Goal: Register for event/course

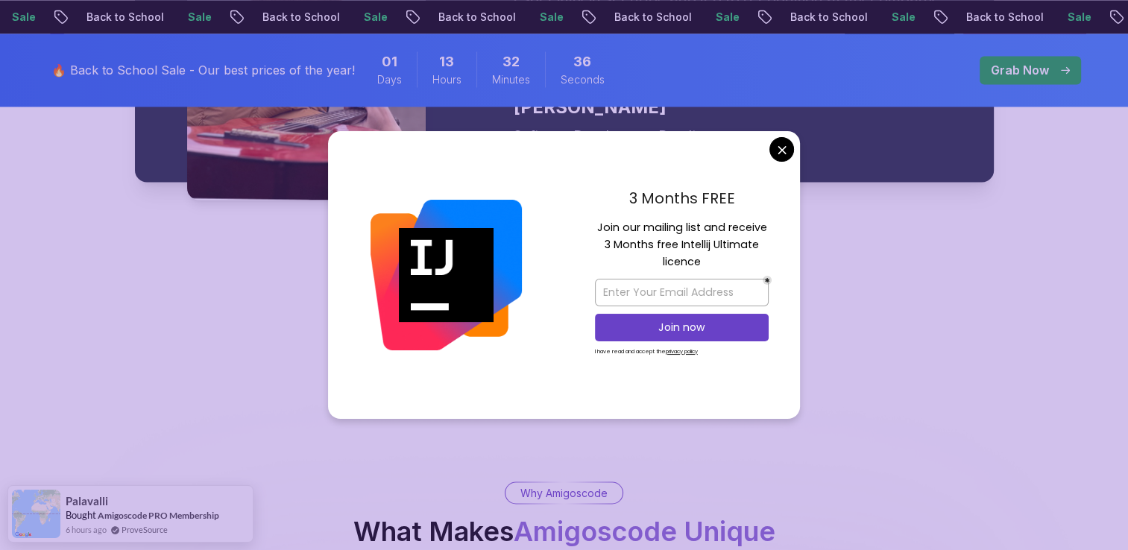
scroll to position [2461, 0]
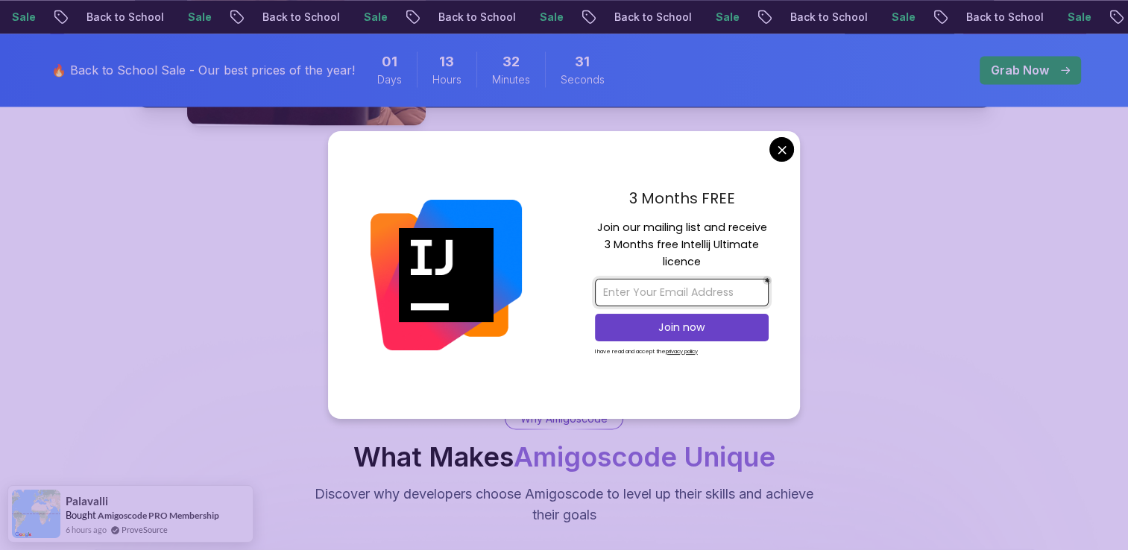
click at [659, 279] on input "email" at bounding box center [682, 293] width 174 height 28
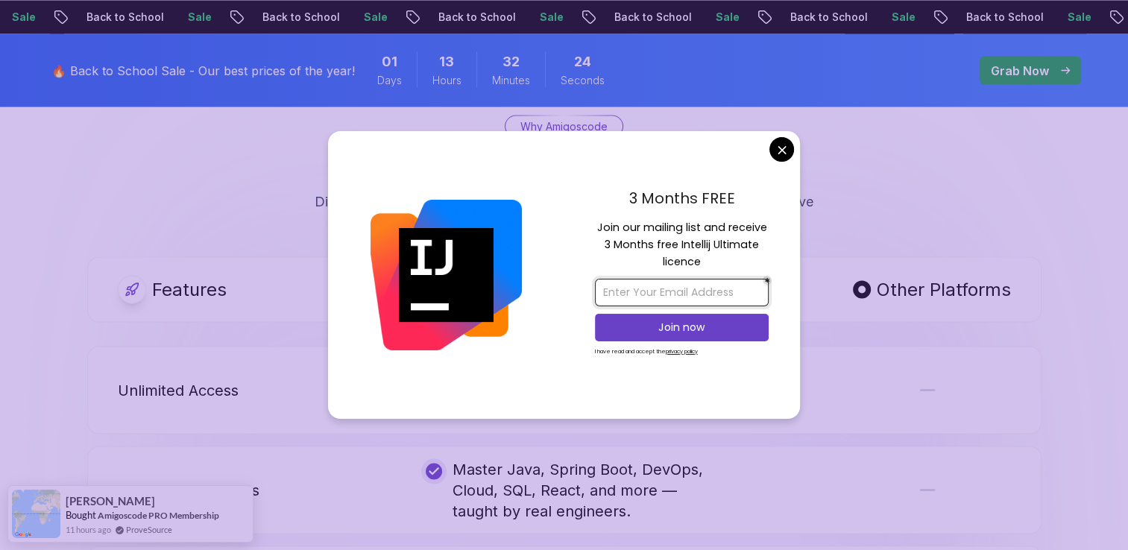
scroll to position [2759, 0]
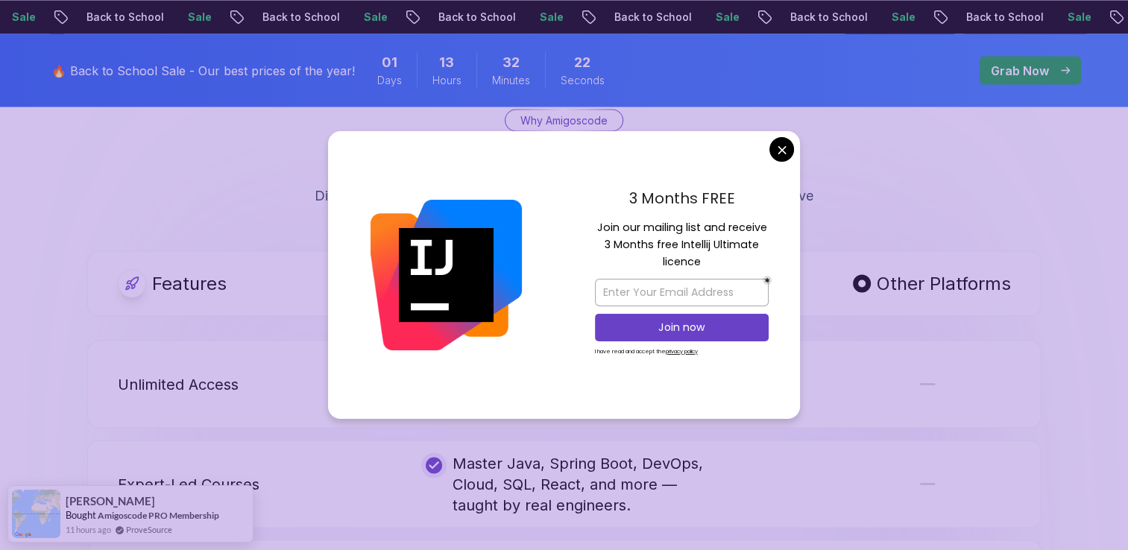
click at [782, 133] on body "Sale Back to School Sale Back to School Sale Back to School Sale Back to School…" at bounding box center [564, 429] width 1128 height 6377
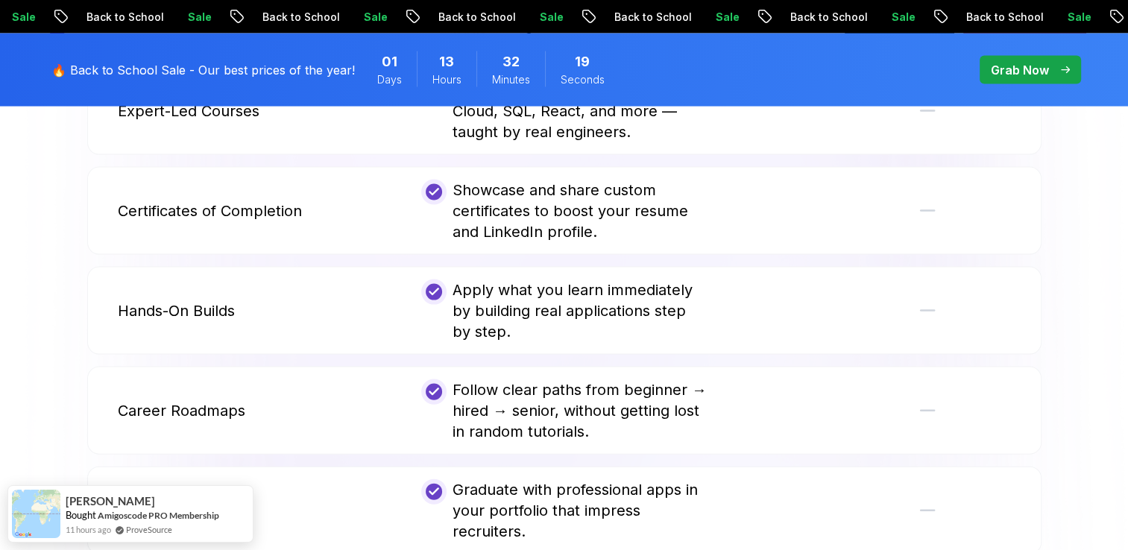
scroll to position [3281, 0]
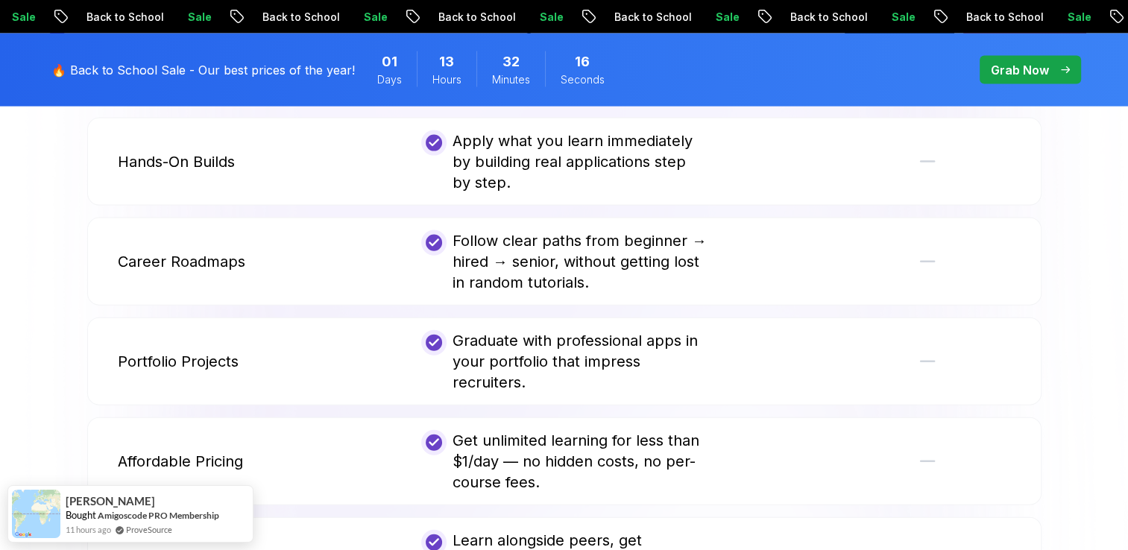
click at [690, 230] on div "Follow clear paths from beginner → hired → senior, without getting lost in rand…" at bounding box center [564, 261] width 286 height 63
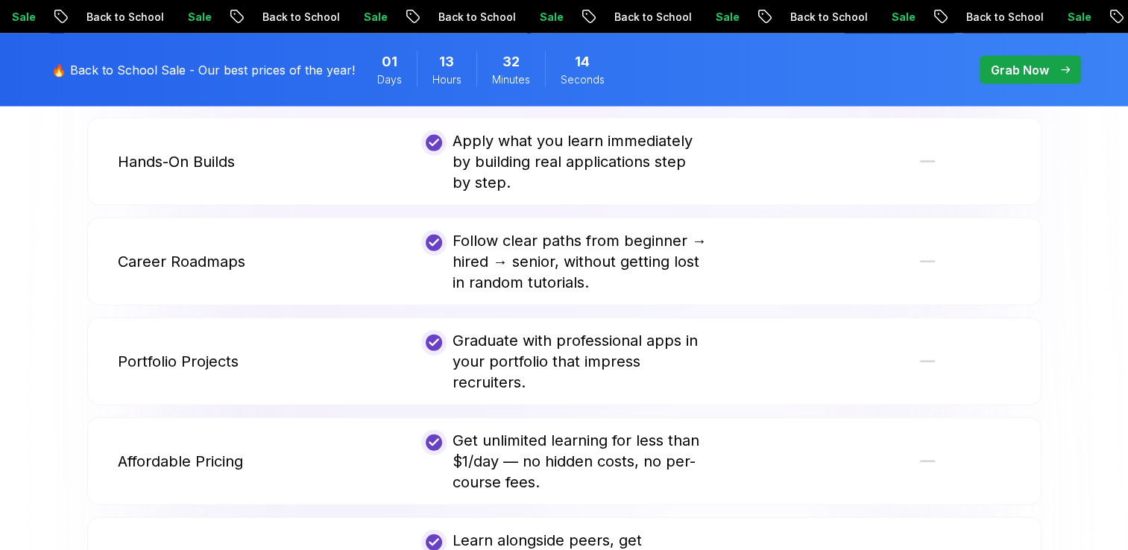
click at [427, 230] on div at bounding box center [433, 242] width 25 height 25
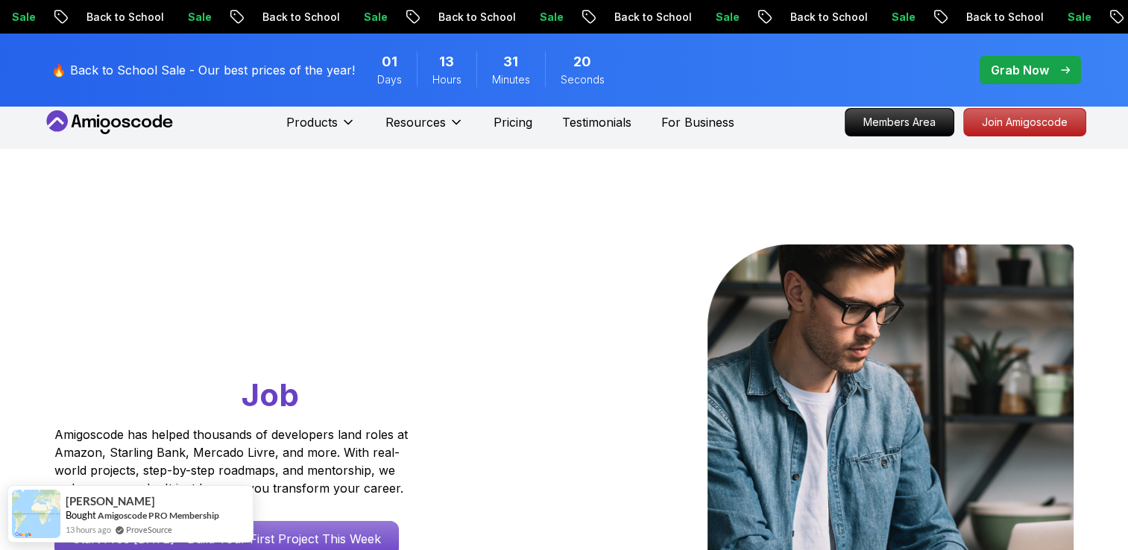
scroll to position [0, 0]
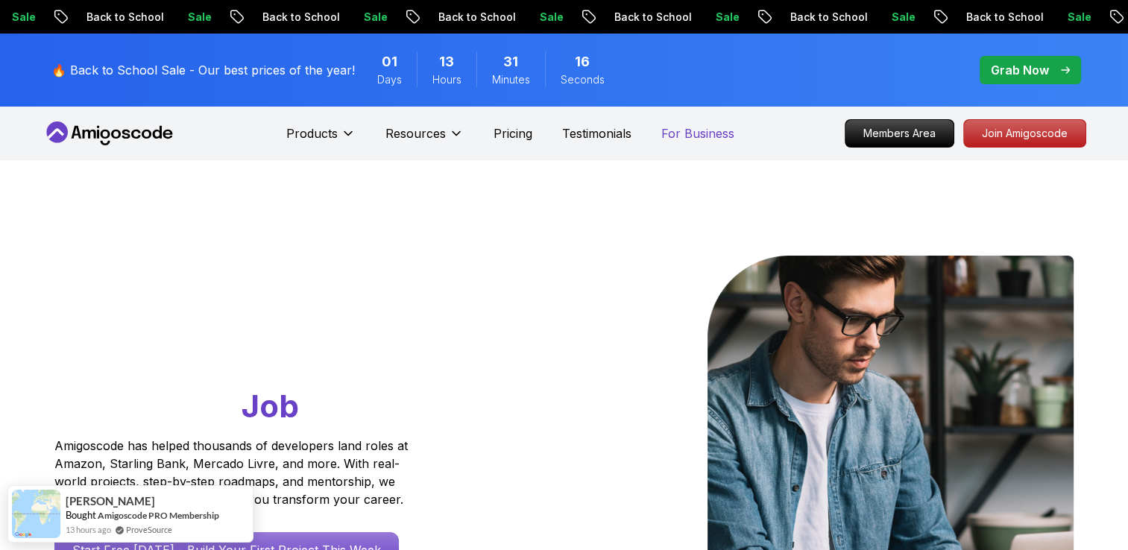
click at [708, 133] on p "For Business" at bounding box center [697, 134] width 73 height 18
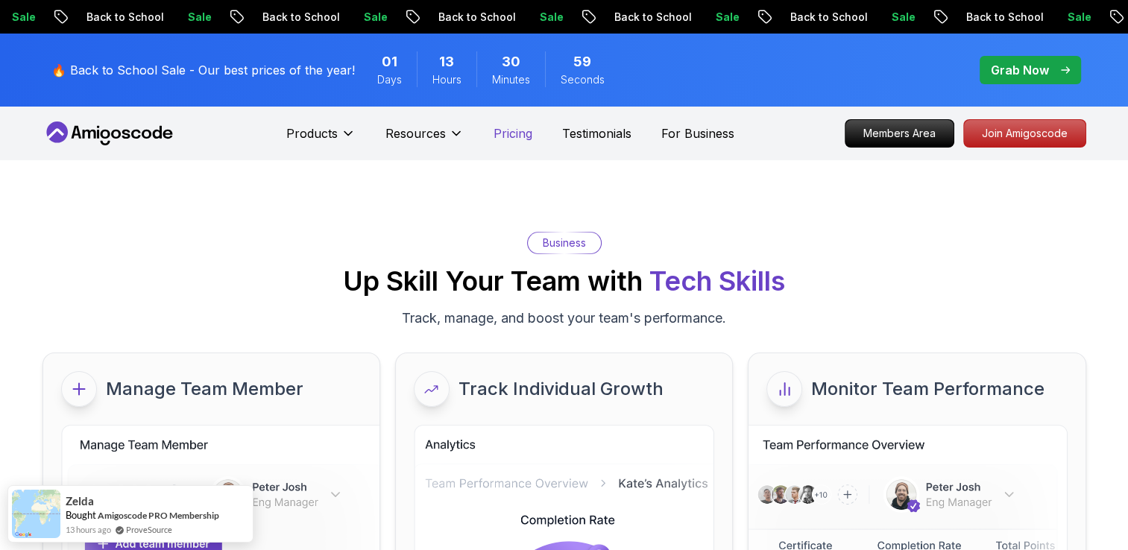
click at [509, 133] on p "Pricing" at bounding box center [513, 134] width 39 height 18
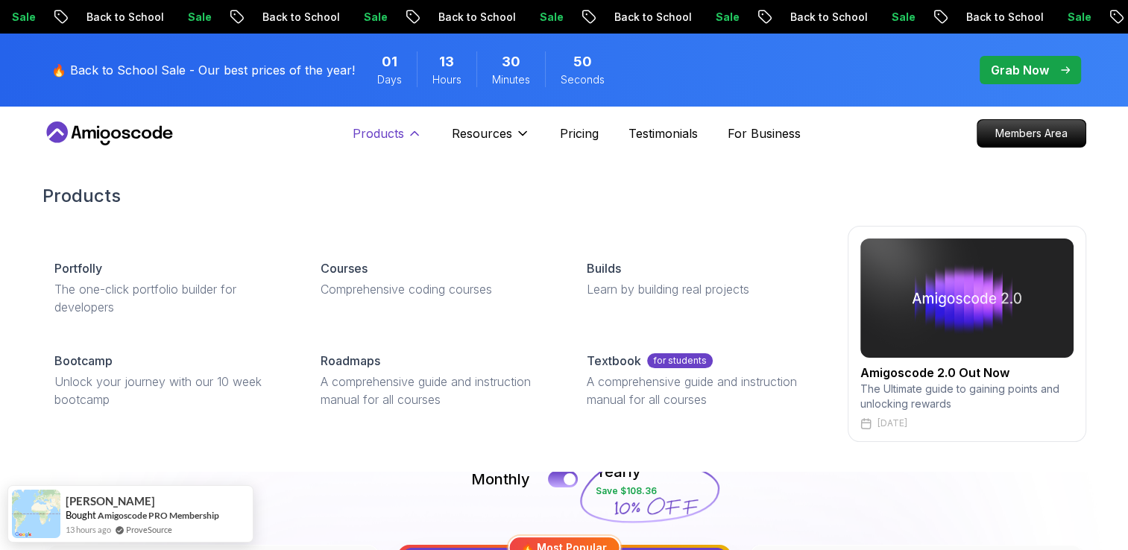
click at [400, 136] on p "Products" at bounding box center [378, 134] width 51 height 18
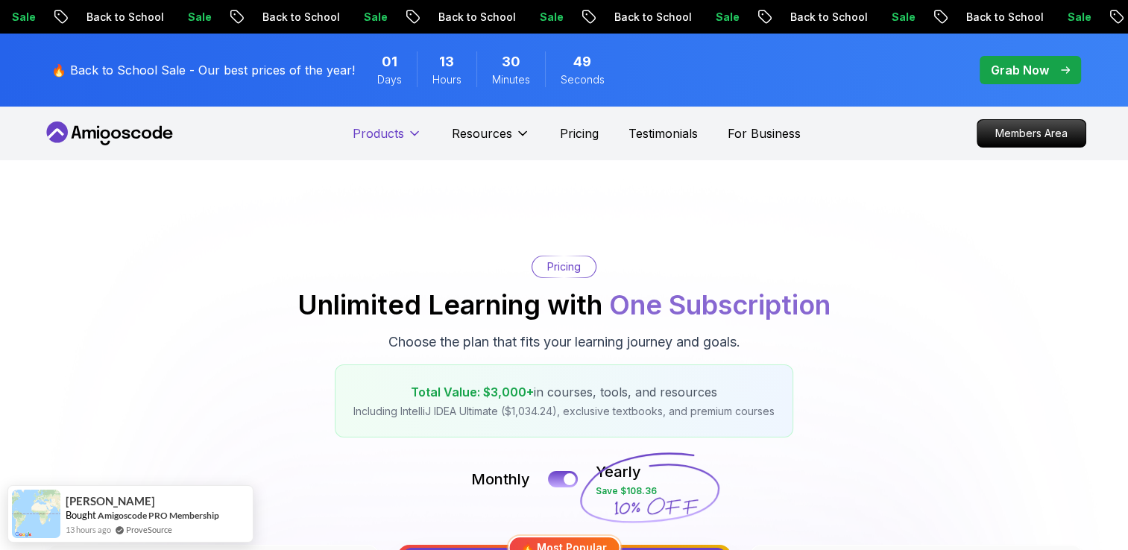
click at [400, 136] on p "Products" at bounding box center [378, 134] width 51 height 18
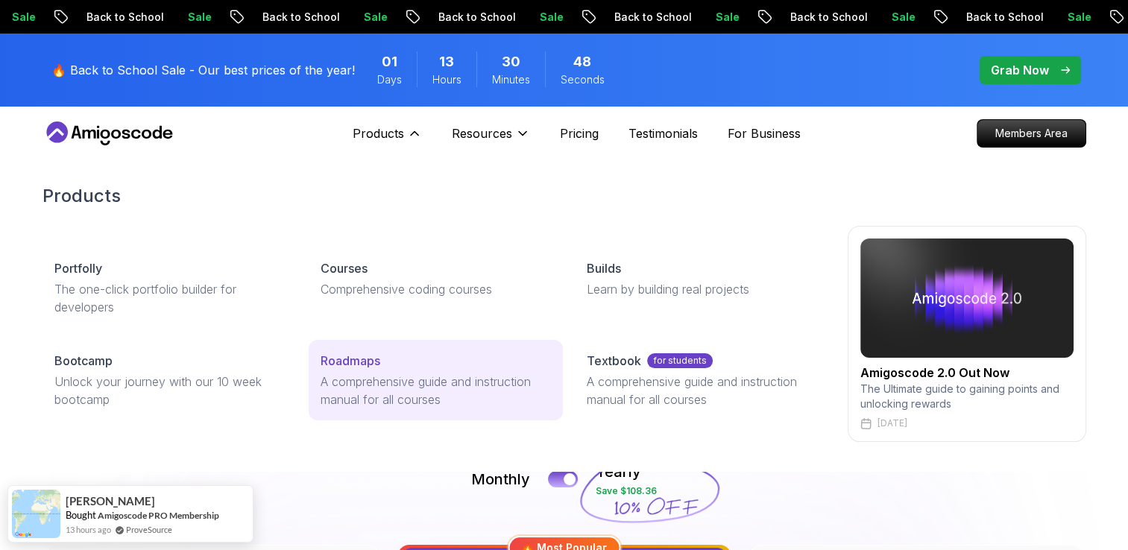
click at [394, 353] on div "Roadmaps" at bounding box center [436, 361] width 230 height 18
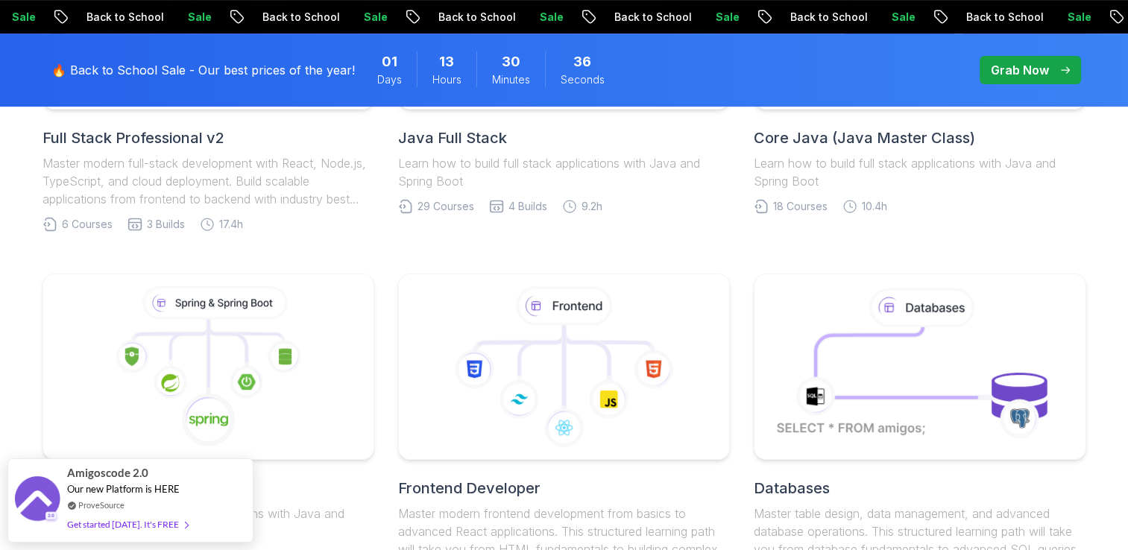
scroll to position [522, 0]
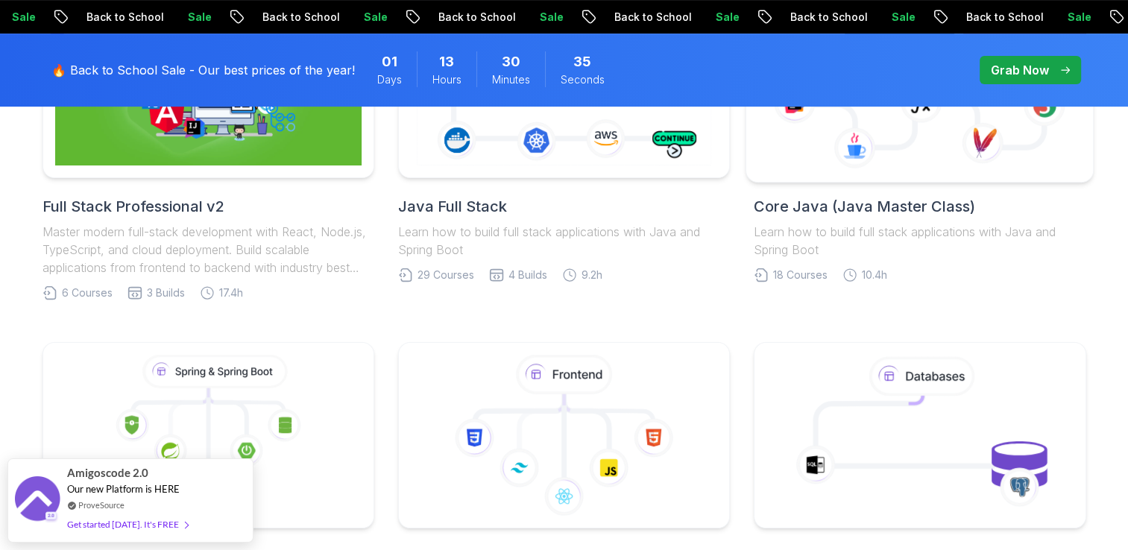
click at [1035, 128] on icon at bounding box center [920, 95] width 250 height 106
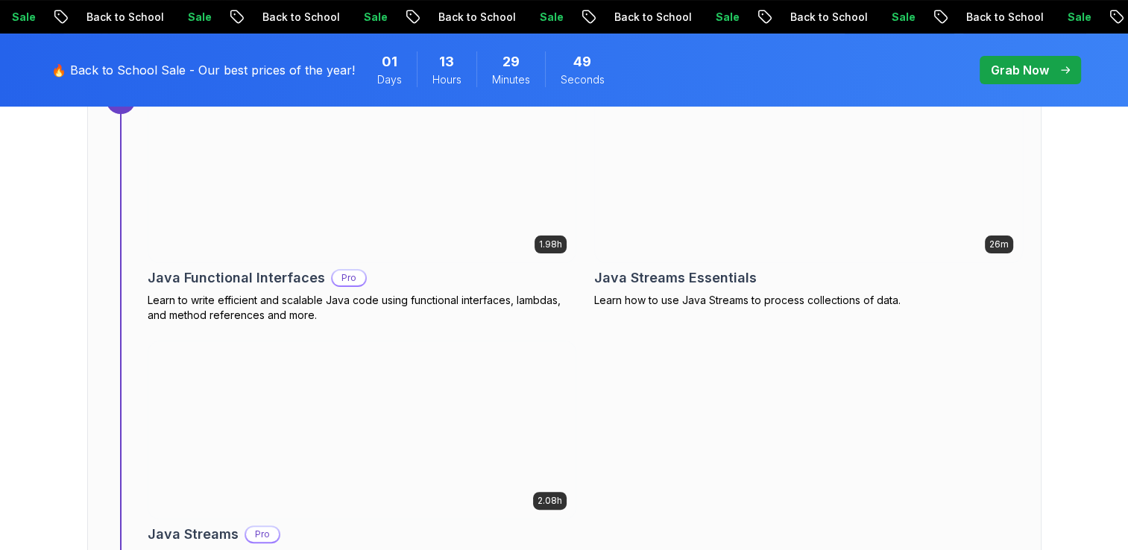
scroll to position [5966, 0]
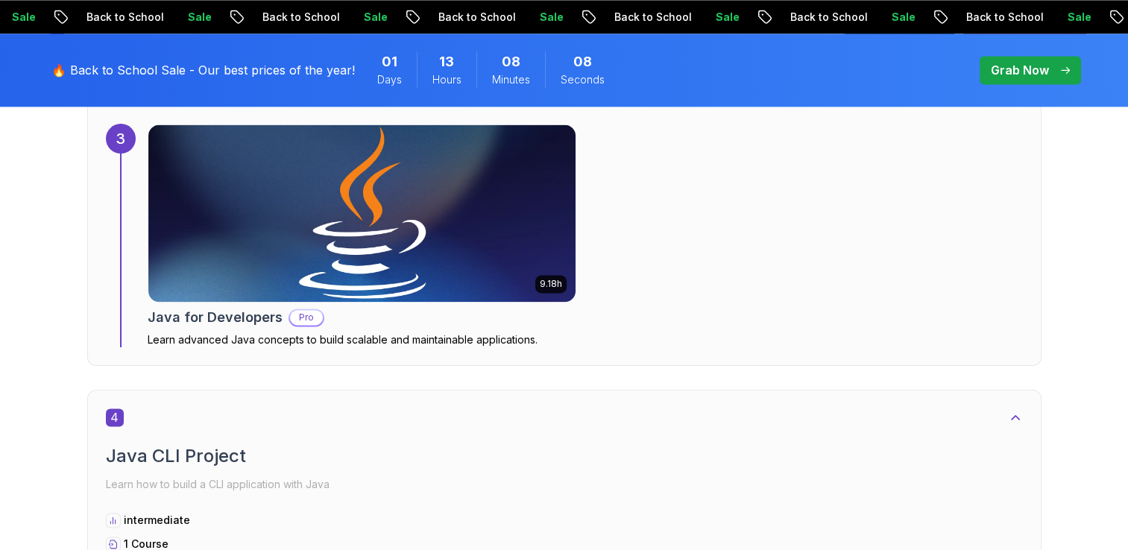
scroll to position [2386, 0]
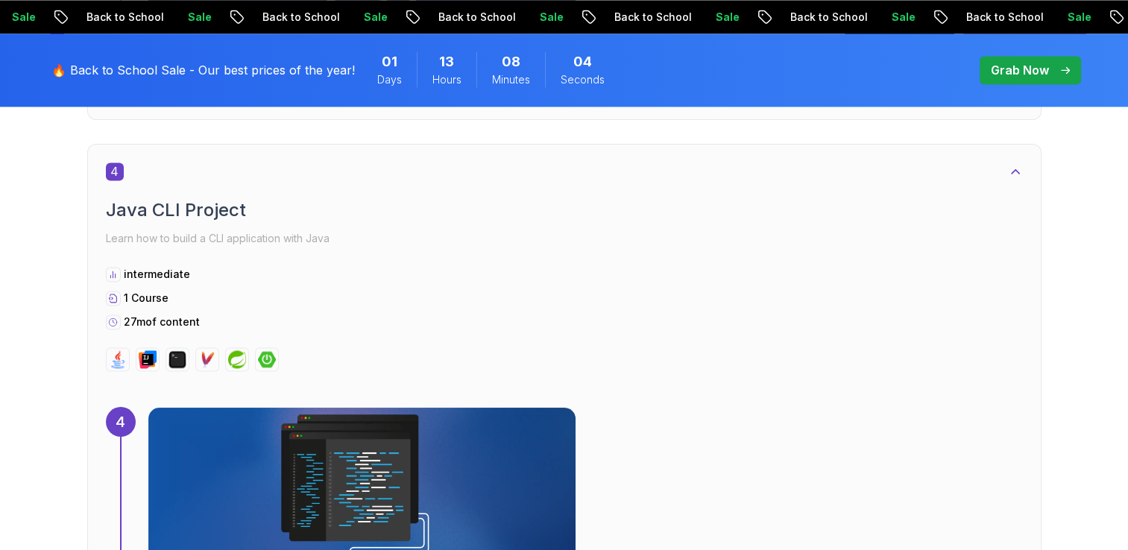
click at [262, 333] on div "4 Java CLI Project Learn how to build a CLI application with Java intermediate …" at bounding box center [564, 267] width 917 height 209
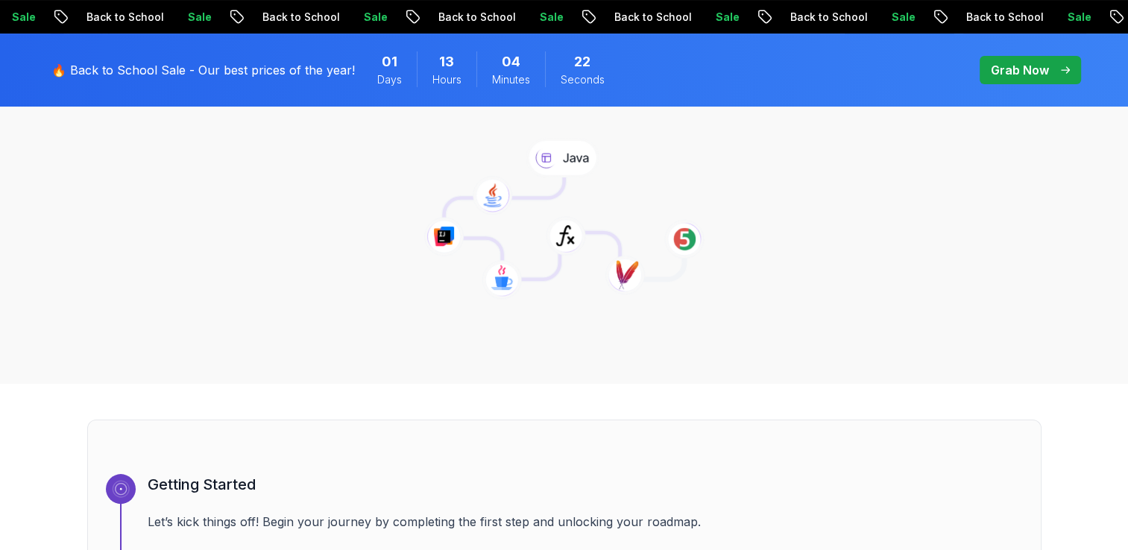
scroll to position [0, 0]
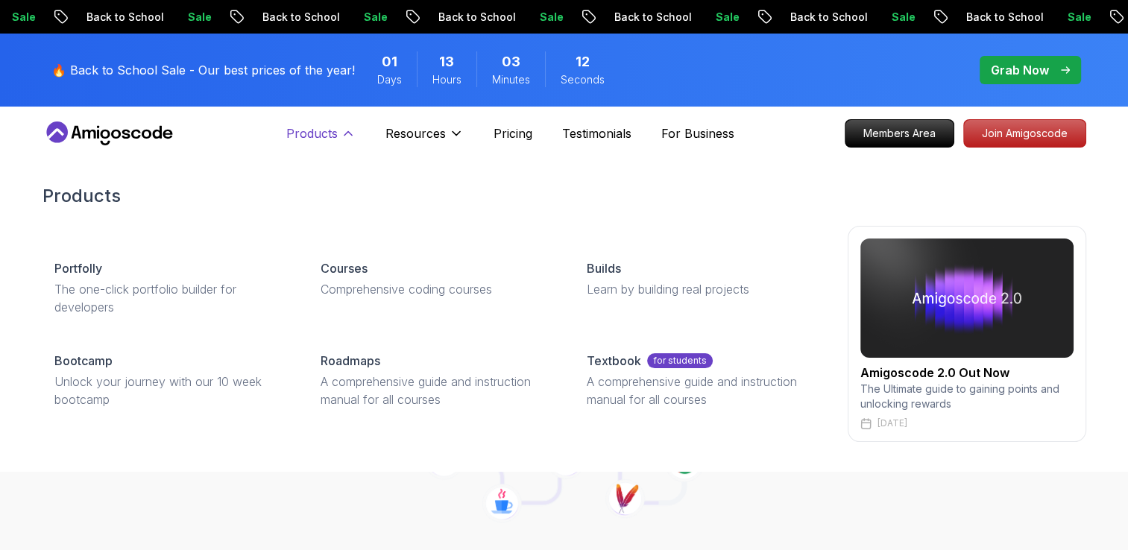
click at [326, 136] on p "Products" at bounding box center [311, 134] width 51 height 18
click at [342, 140] on icon at bounding box center [348, 133] width 15 height 15
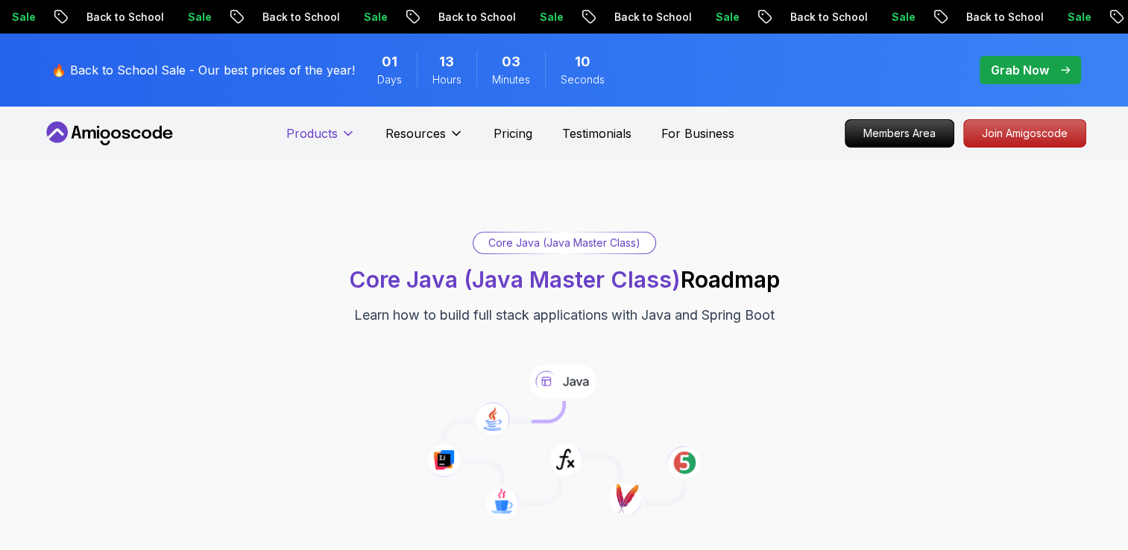
click at [342, 139] on icon at bounding box center [348, 133] width 15 height 15
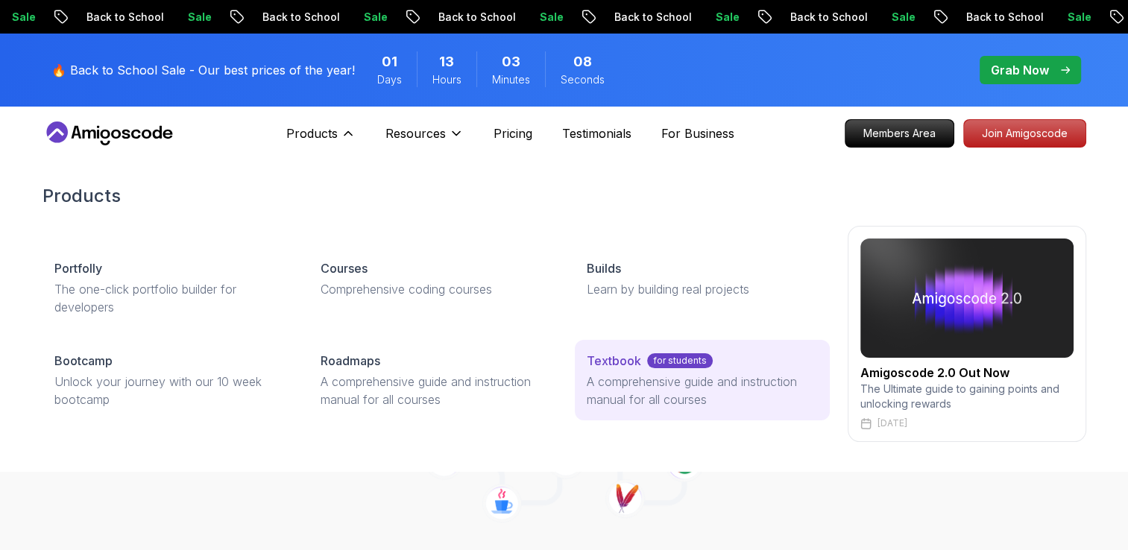
click at [731, 377] on p "A comprehensive guide and instruction manual for all courses" at bounding box center [702, 391] width 230 height 36
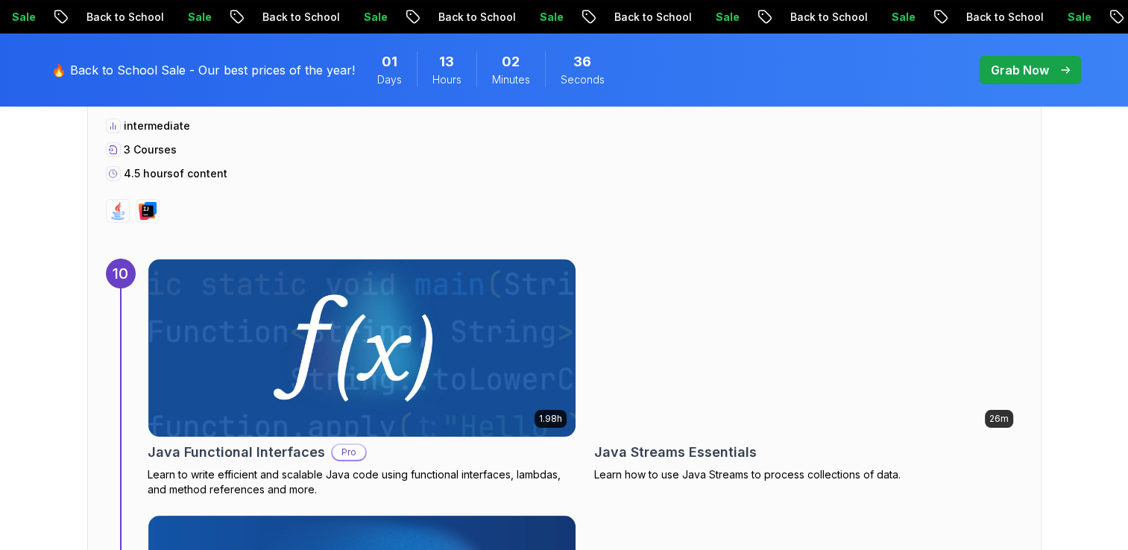
scroll to position [5742, 0]
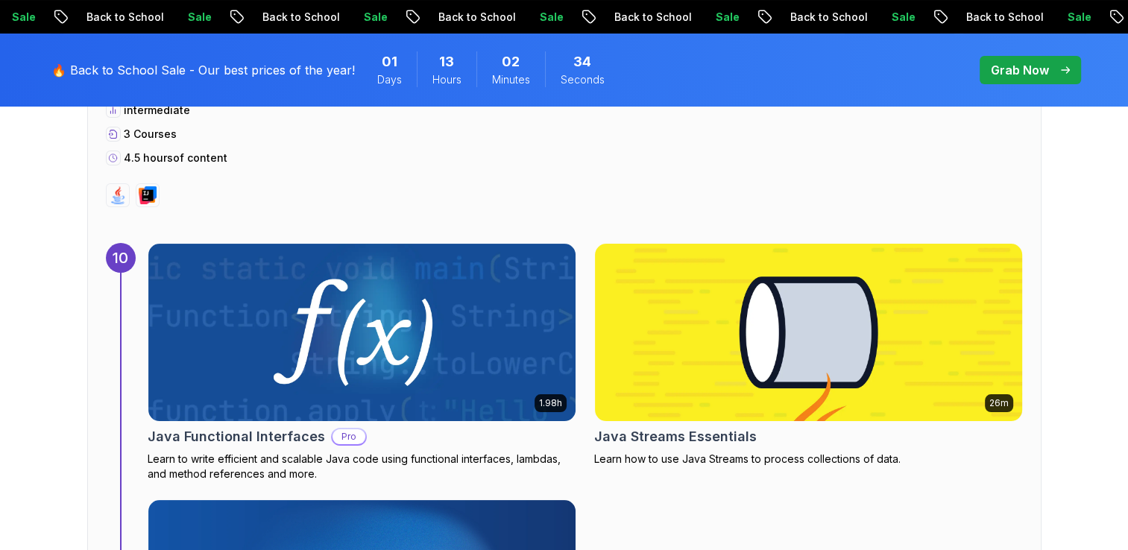
click at [840, 298] on img at bounding box center [808, 332] width 449 height 186
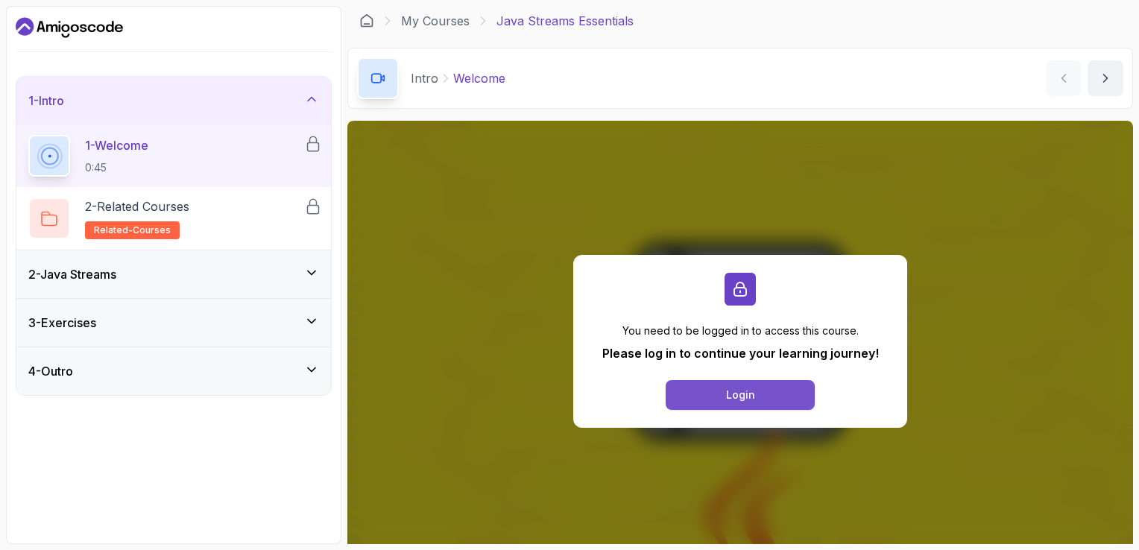
click at [759, 396] on button "Login" at bounding box center [740, 395] width 149 height 30
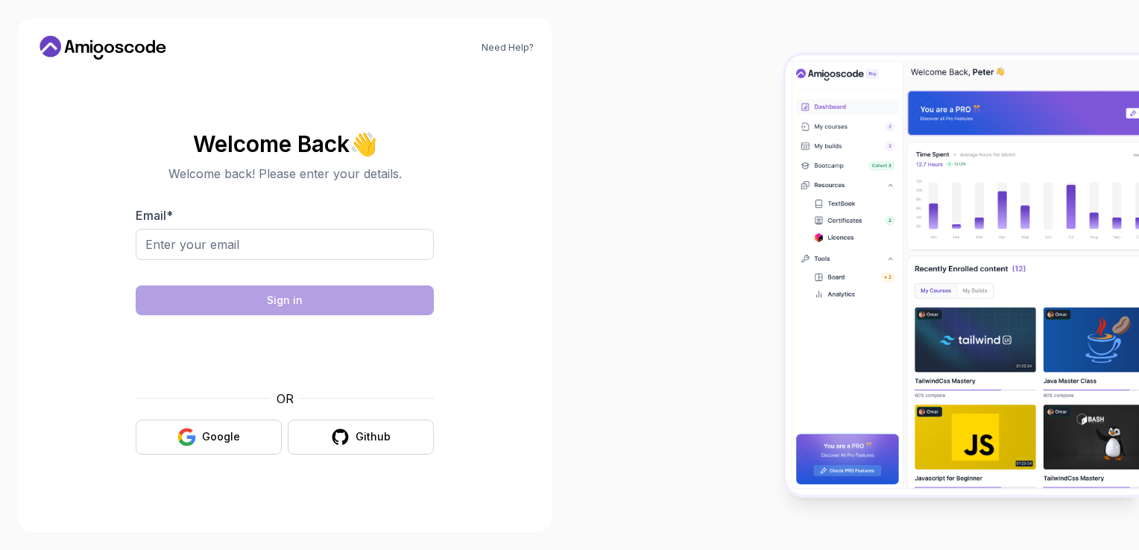
click at [511, 304] on section "Welcome Back 👋 Welcome back! Please enter your details. Email * Sign in OR Goog…" at bounding box center [285, 293] width 498 height 353
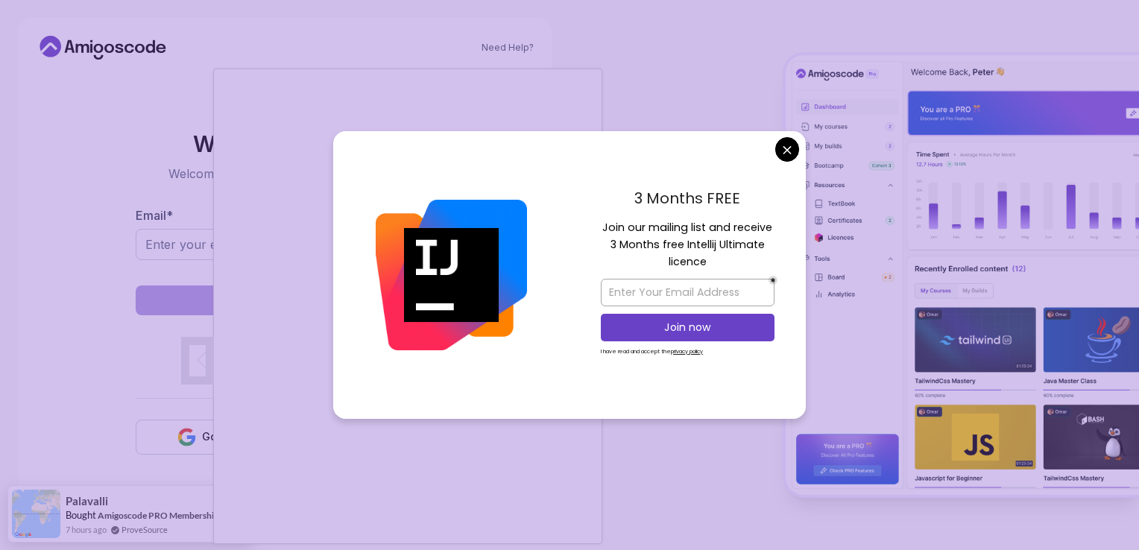
click at [796, 139] on body "Need Help? Welcome Back 👋 Welcome back! Please enter your details. Email * Sign…" at bounding box center [569, 275] width 1139 height 550
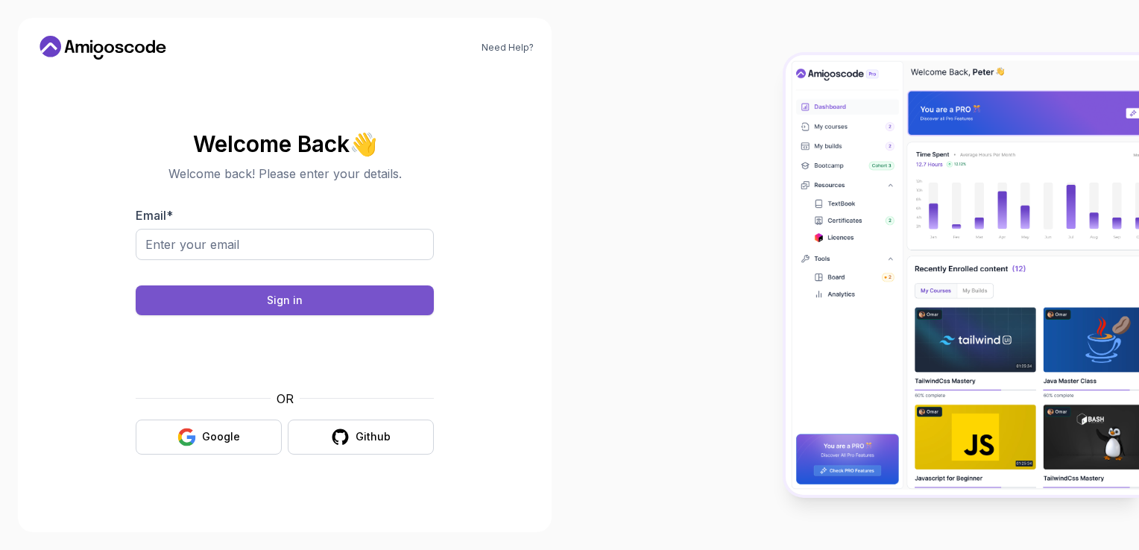
click at [302, 297] on button "Sign in" at bounding box center [285, 301] width 298 height 30
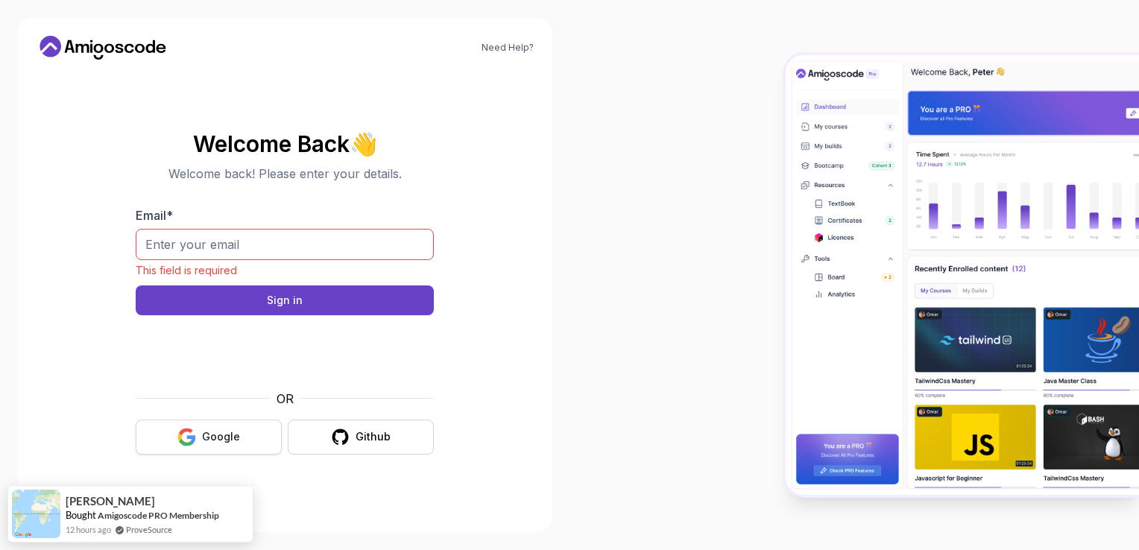
click at [239, 446] on button "Google" at bounding box center [209, 437] width 146 height 35
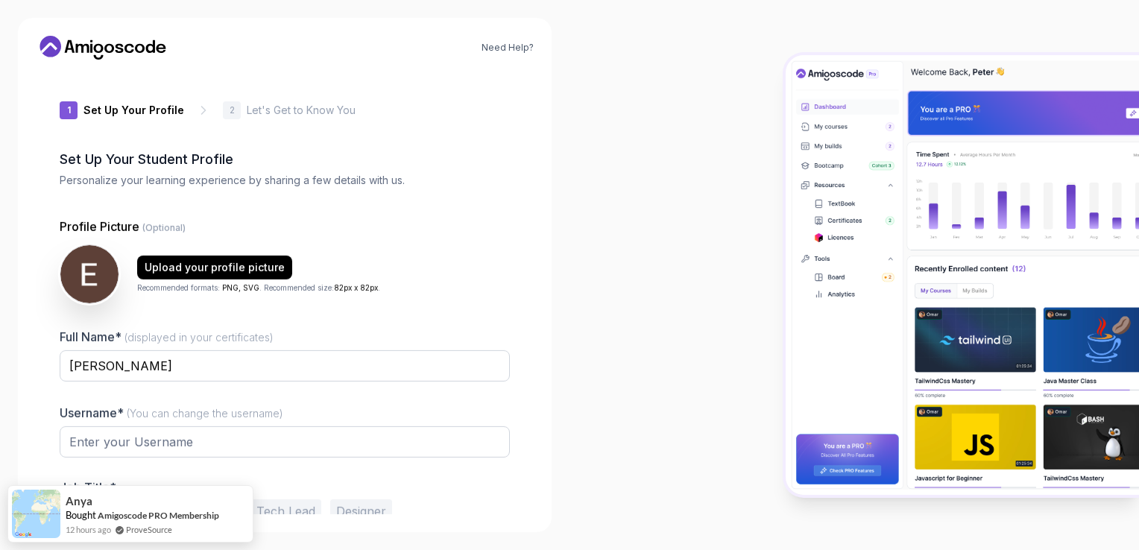
type input "gentleorca72f9e"
drag, startPoint x: 178, startPoint y: 450, endPoint x: -3, endPoint y: 428, distance: 182.5
click at [0, 428] on html "Need Help? 1 Set Up Your Profile 1 Set Up Your Profile 2 Let's Get to Know You …" at bounding box center [569, 275] width 1139 height 550
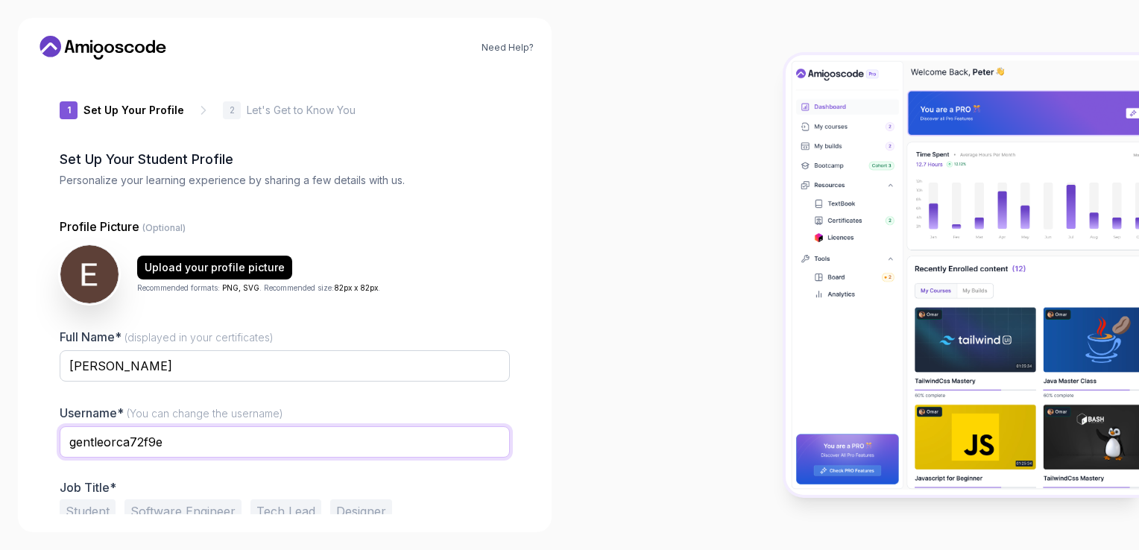
drag, startPoint x: 193, startPoint y: 442, endPoint x: -3, endPoint y: 433, distance: 196.3
click at [0, 433] on html "Need Help? 1 Set Up Your Profile 1 Set Up Your Profile 2 Let's Get to Know You …" at bounding box center [569, 275] width 1139 height 550
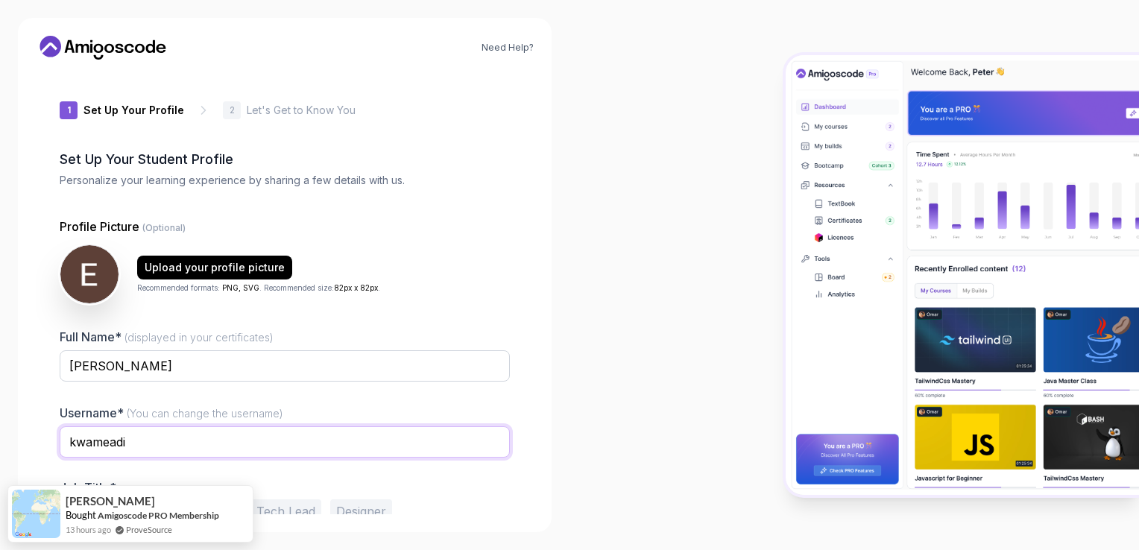
type input "kwameadi"
click at [579, 368] on div at bounding box center [855, 275] width 570 height 550
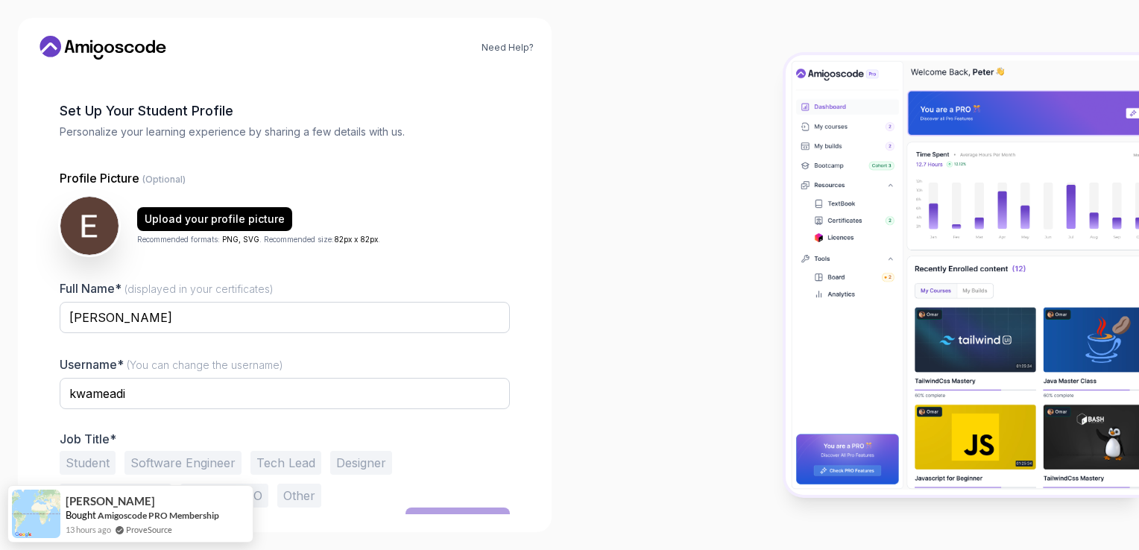
scroll to position [71, 0]
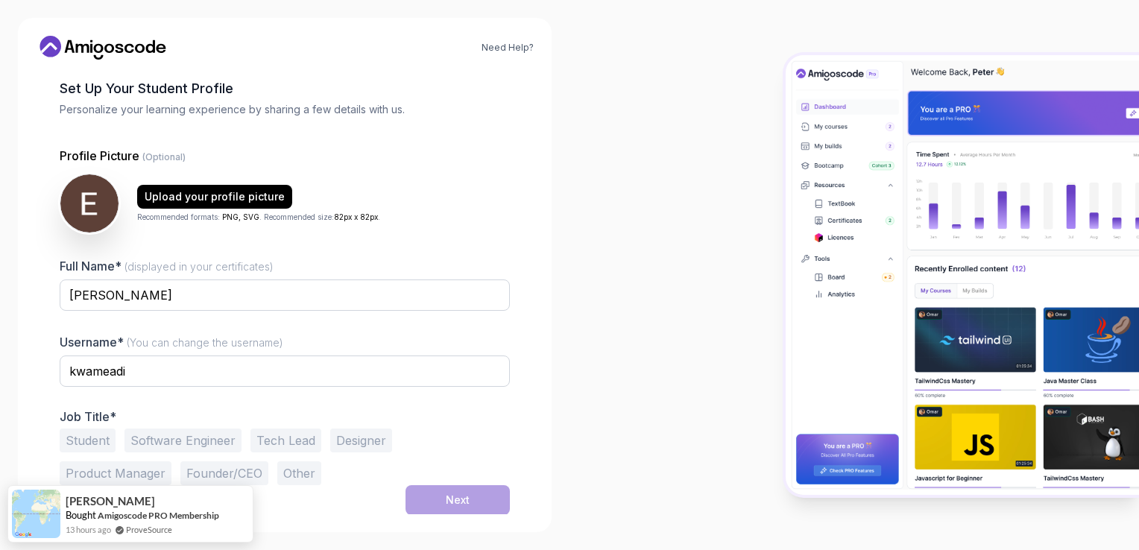
click at [100, 435] on button "Student" at bounding box center [88, 441] width 56 height 24
click at [436, 496] on button "Next" at bounding box center [458, 500] width 104 height 30
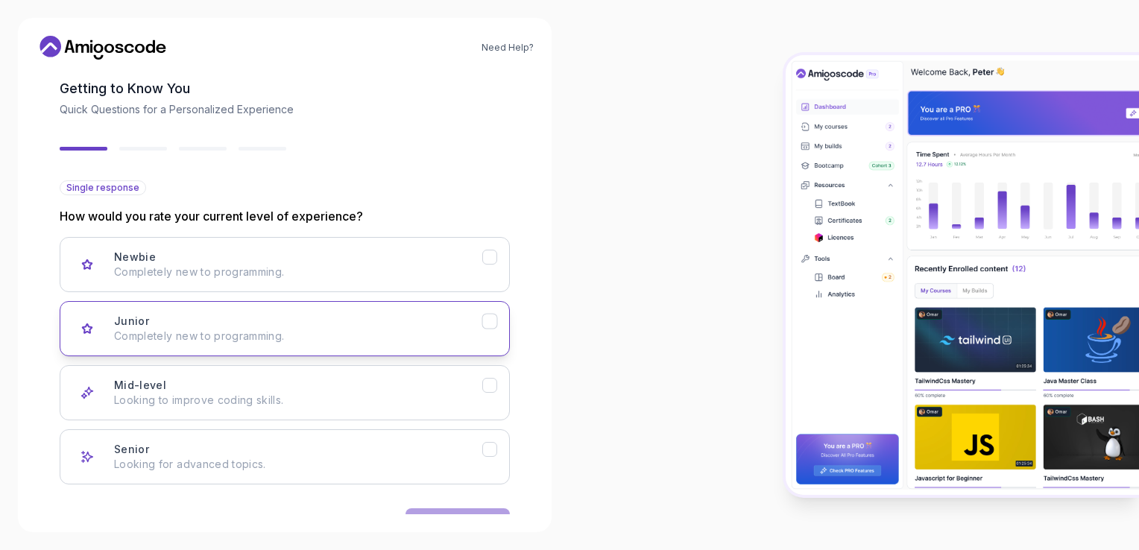
click at [307, 322] on div "Junior Completely new to programming." at bounding box center [298, 329] width 368 height 30
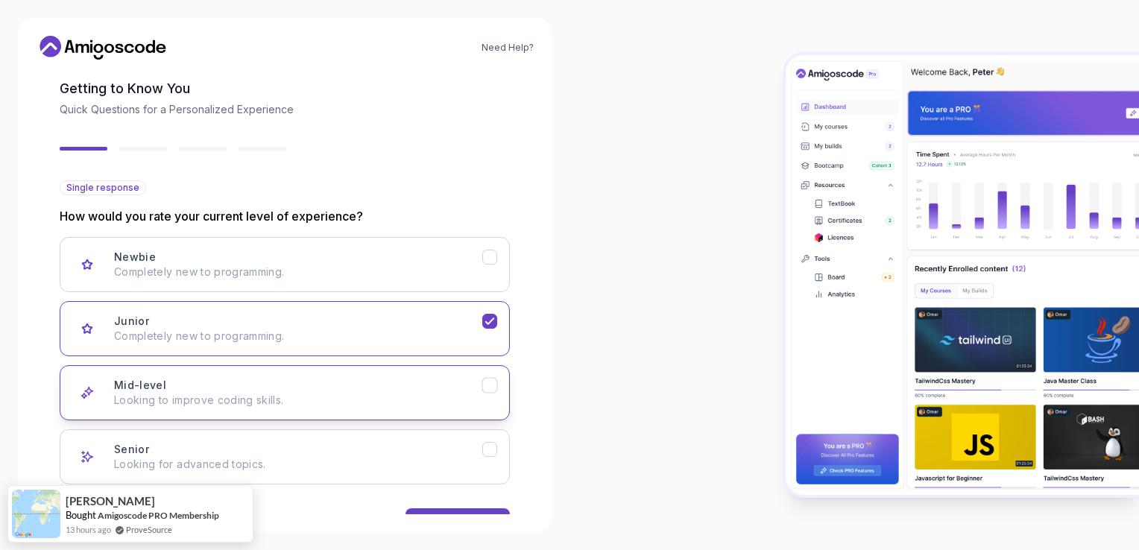
click at [353, 402] on p "Looking to improve coding skills." at bounding box center [298, 400] width 368 height 15
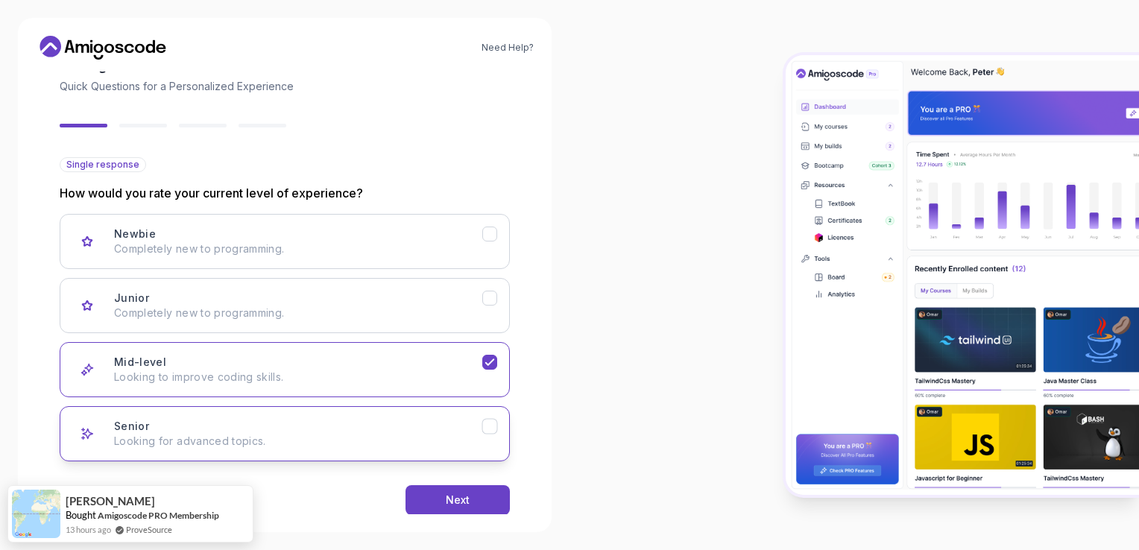
scroll to position [116, 0]
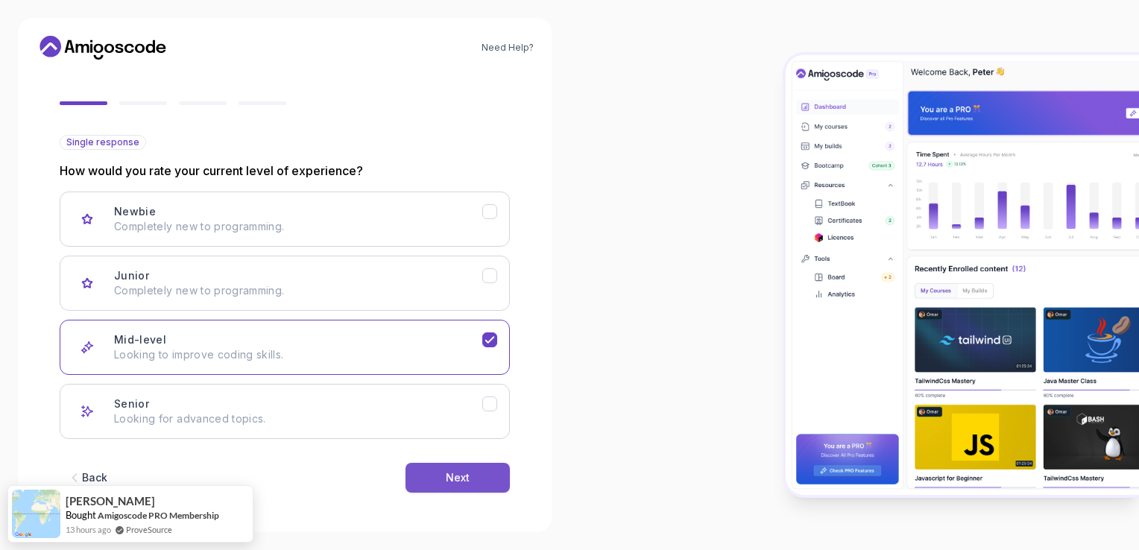
click at [485, 479] on button "Next" at bounding box center [458, 478] width 104 height 30
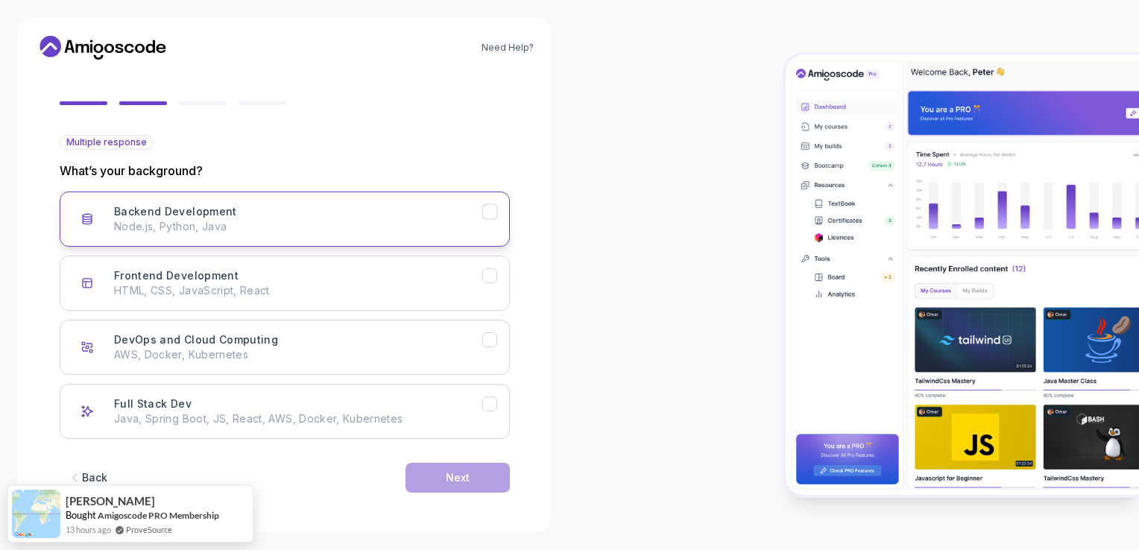
click at [362, 217] on div "Backend Development Node.js, Python, Java" at bounding box center [298, 219] width 368 height 30
click at [414, 469] on button "Next" at bounding box center [458, 478] width 104 height 30
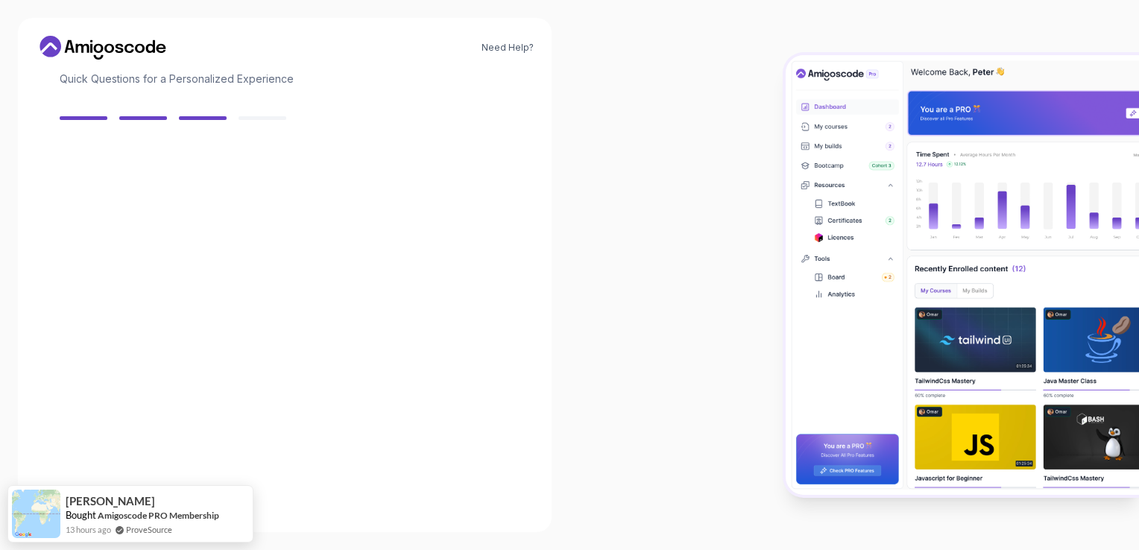
scroll to position [100, 0]
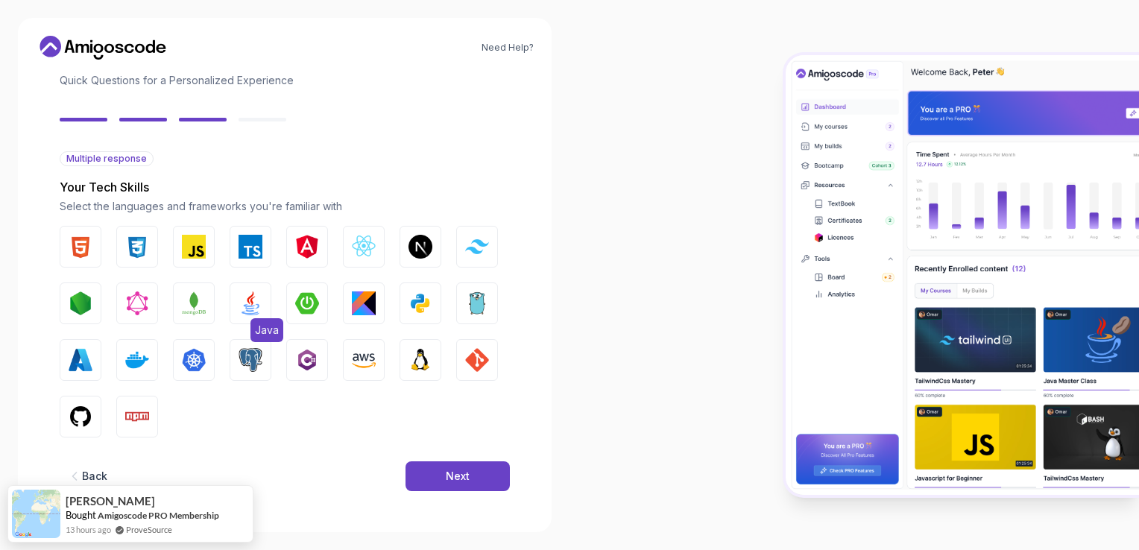
click at [233, 312] on button "Java" at bounding box center [251, 304] width 42 height 42
click at [304, 300] on img "button" at bounding box center [307, 304] width 24 height 24
click at [438, 477] on button "Next" at bounding box center [458, 477] width 104 height 30
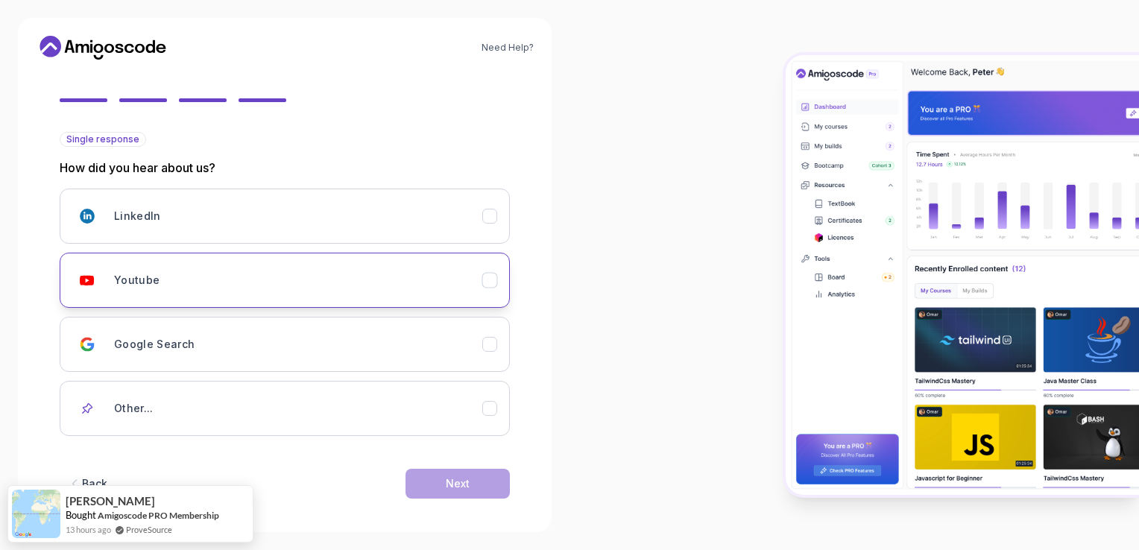
scroll to position [125, 0]
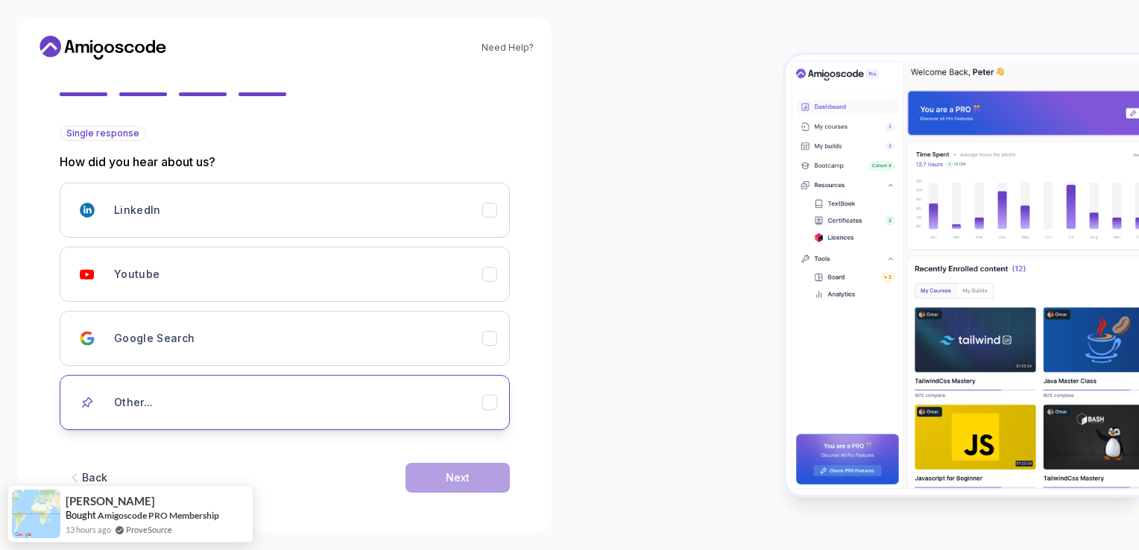
click at [254, 397] on div "Other..." at bounding box center [298, 403] width 368 height 30
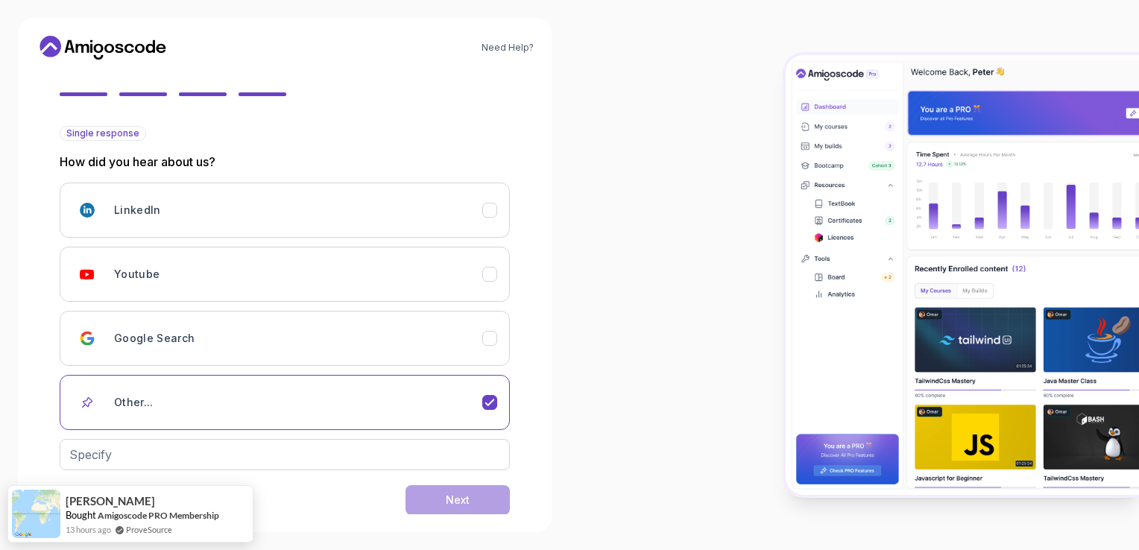
scroll to position [148, 0]
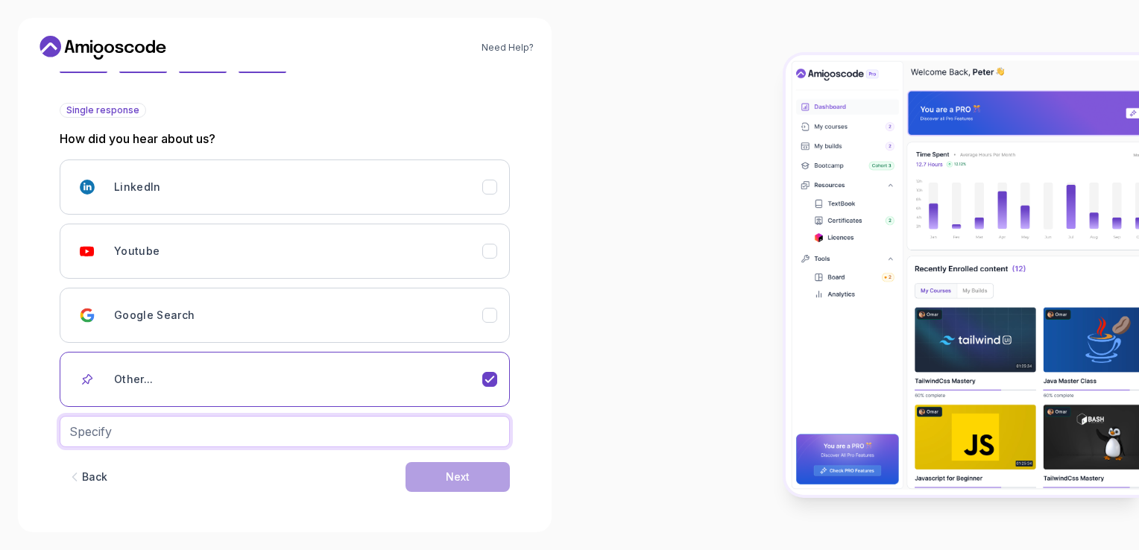
click at [327, 419] on input "text" at bounding box center [285, 431] width 450 height 31
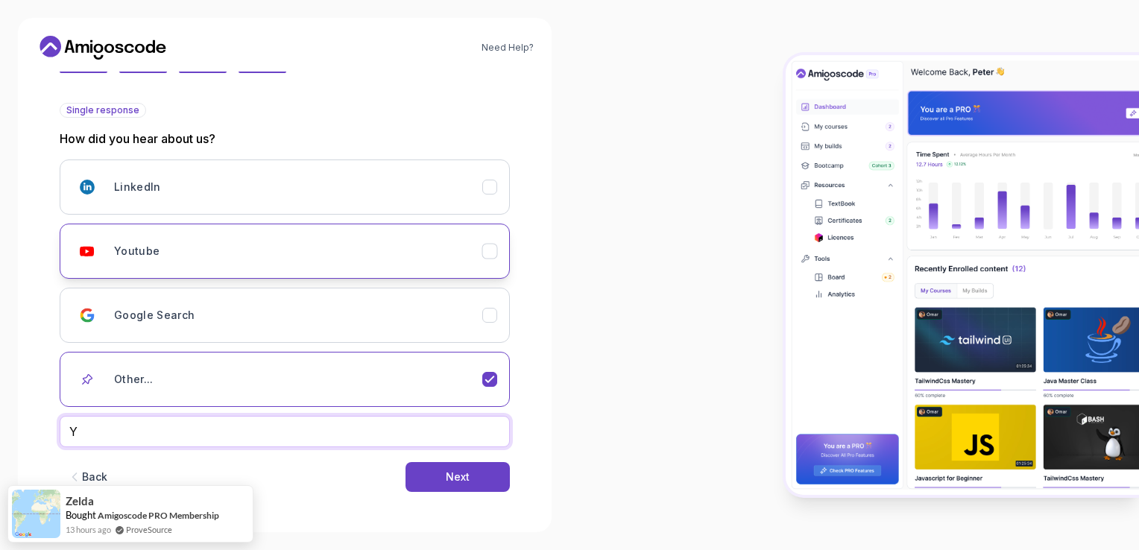
type input "Y"
click at [441, 245] on div "Youtube" at bounding box center [298, 251] width 368 height 30
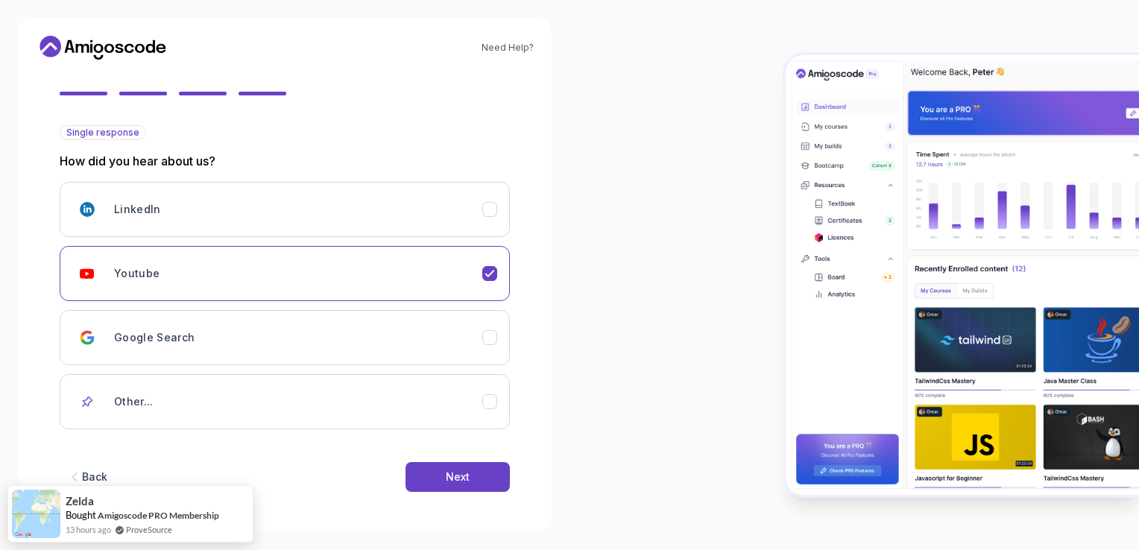
scroll to position [125, 0]
click at [452, 481] on div "Next" at bounding box center [458, 478] width 24 height 15
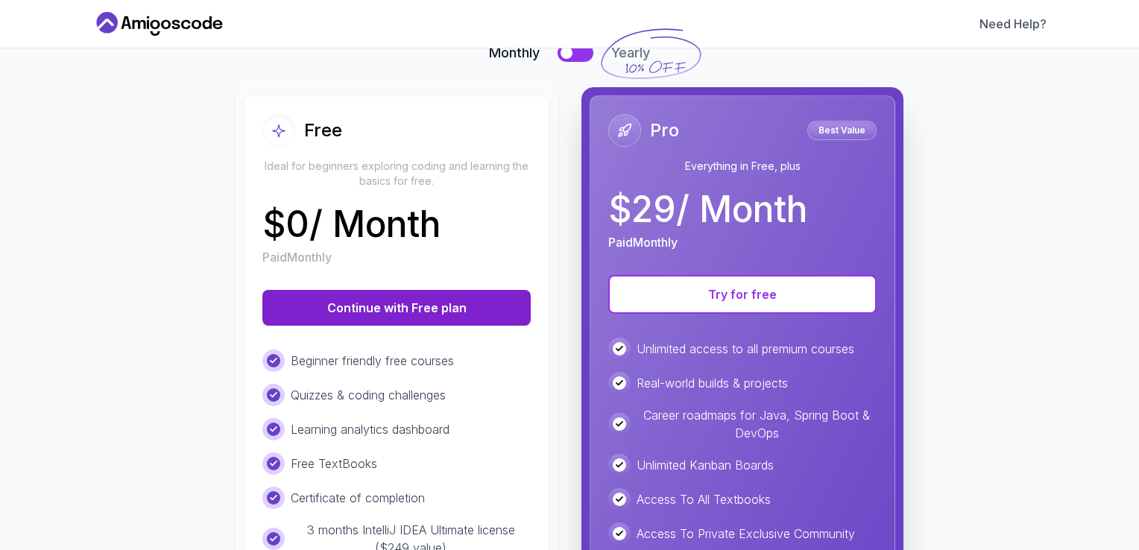
scroll to position [149, 0]
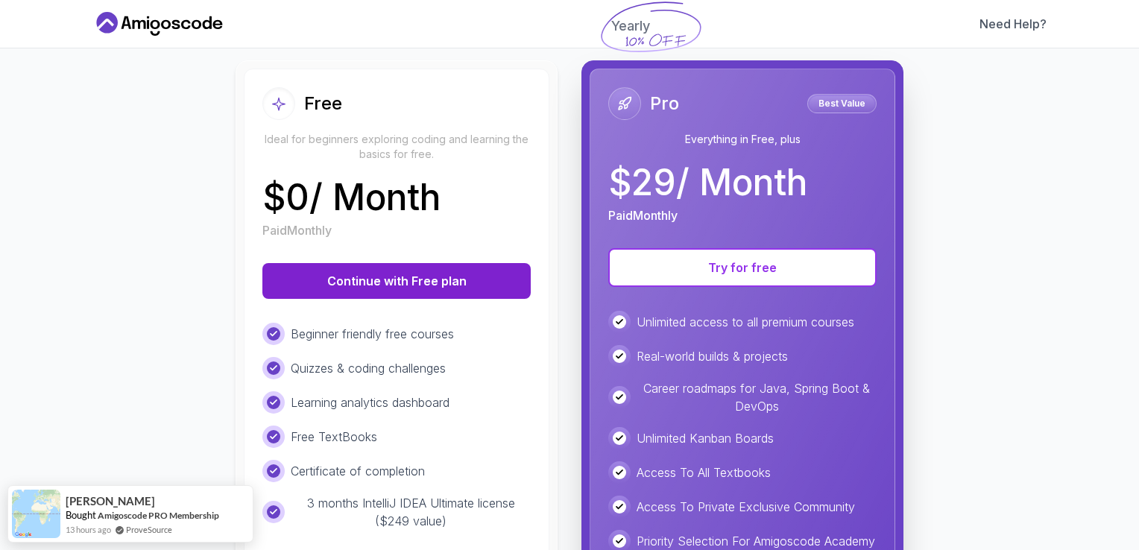
click at [421, 283] on button "Continue with Free plan" at bounding box center [396, 281] width 268 height 36
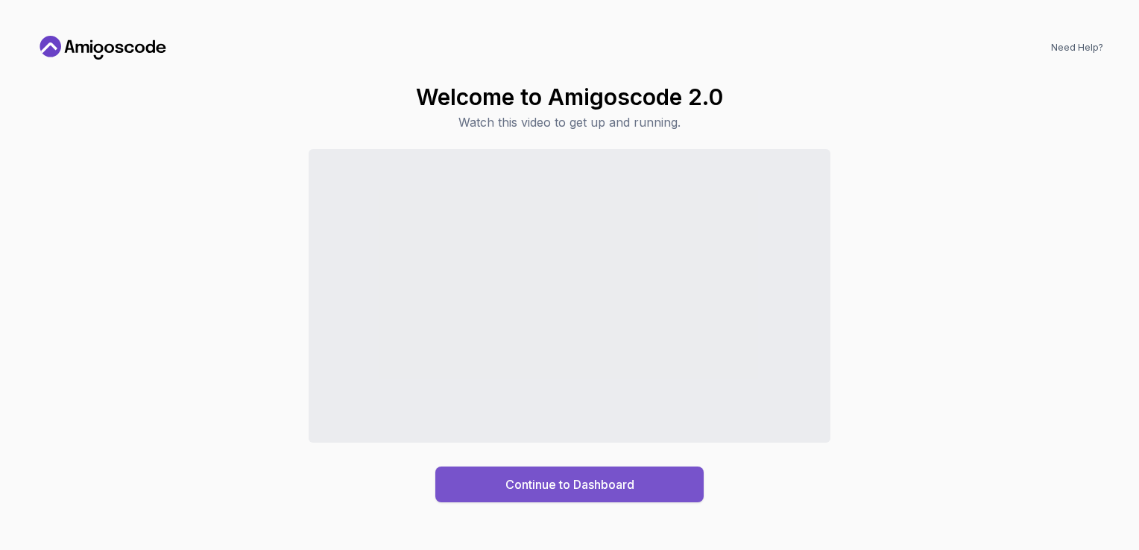
click at [576, 477] on div "Continue to Dashboard" at bounding box center [570, 485] width 129 height 18
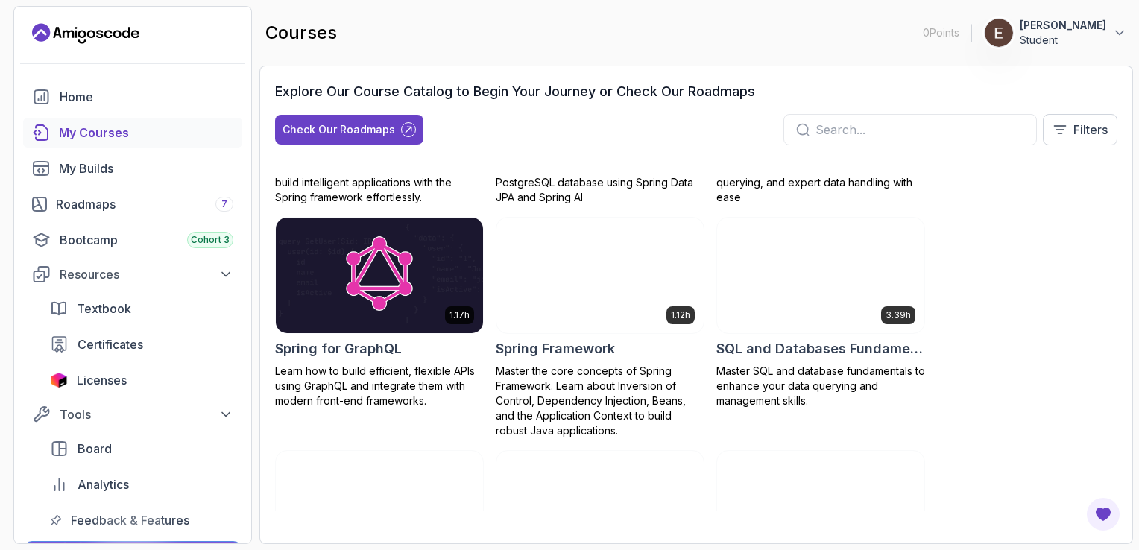
scroll to position [2759, 0]
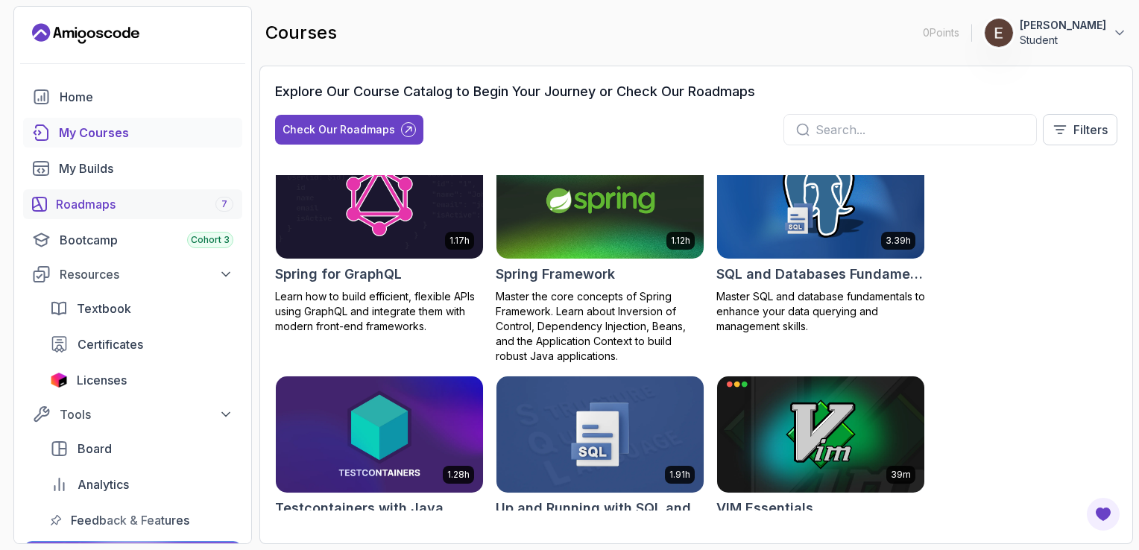
click at [182, 198] on div "Roadmaps 7" at bounding box center [144, 204] width 177 height 18
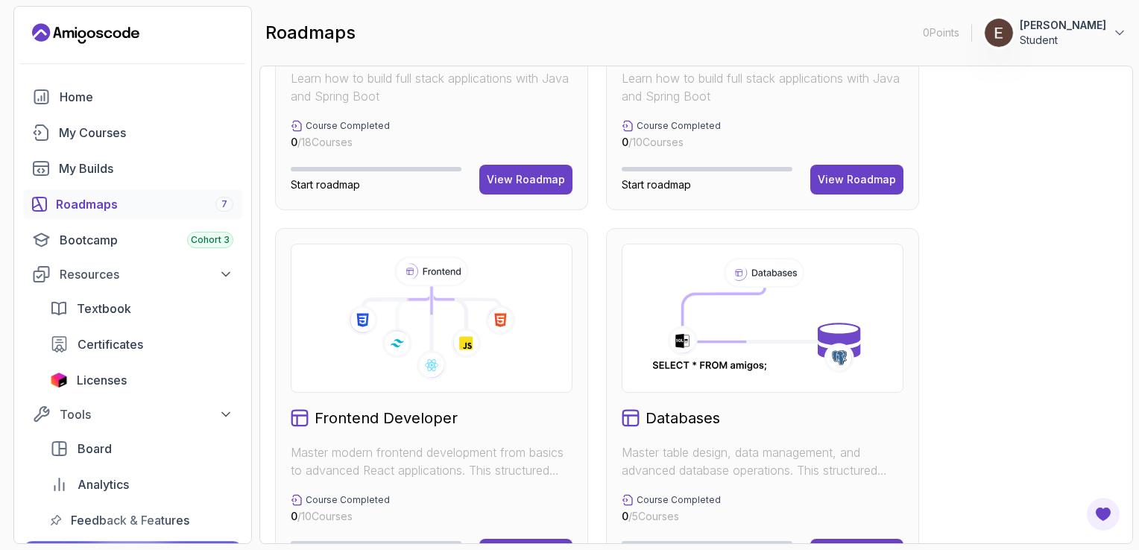
scroll to position [597, 0]
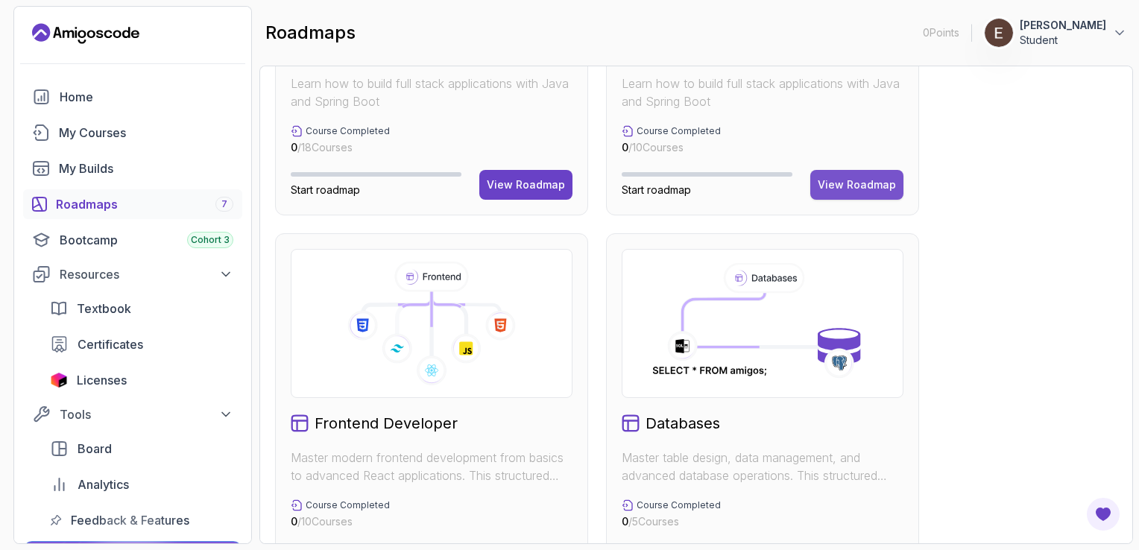
click at [835, 188] on div "View Roadmap" at bounding box center [857, 184] width 78 height 15
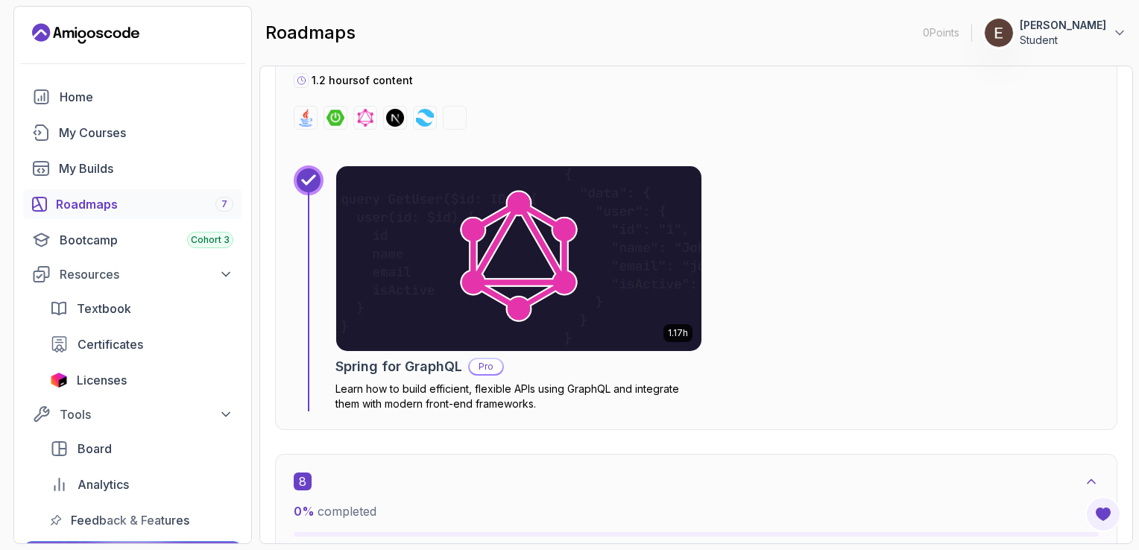
scroll to position [4265, 0]
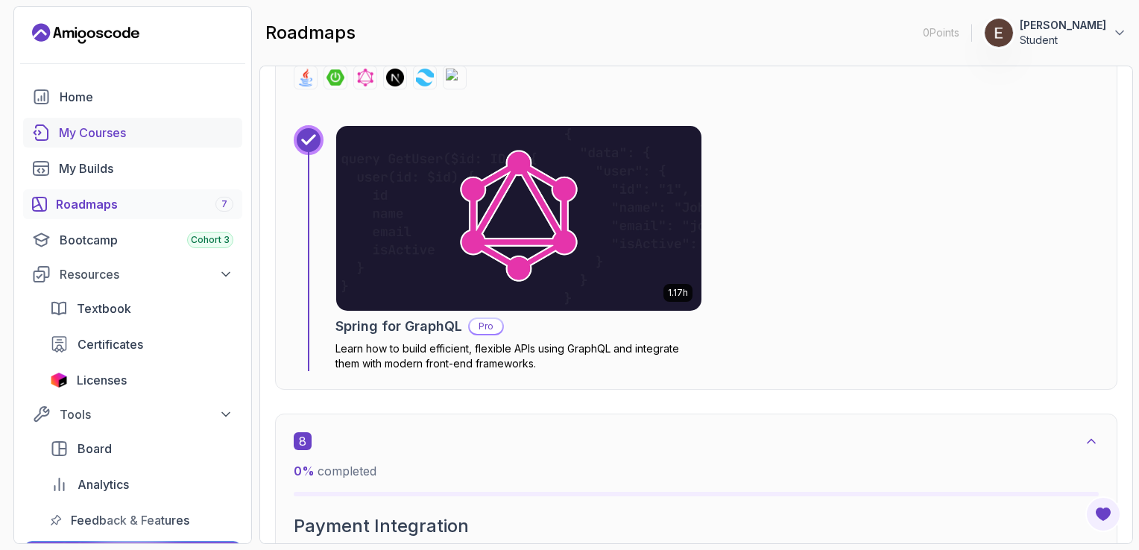
click at [87, 142] on link "My Courses" at bounding box center [132, 133] width 219 height 30
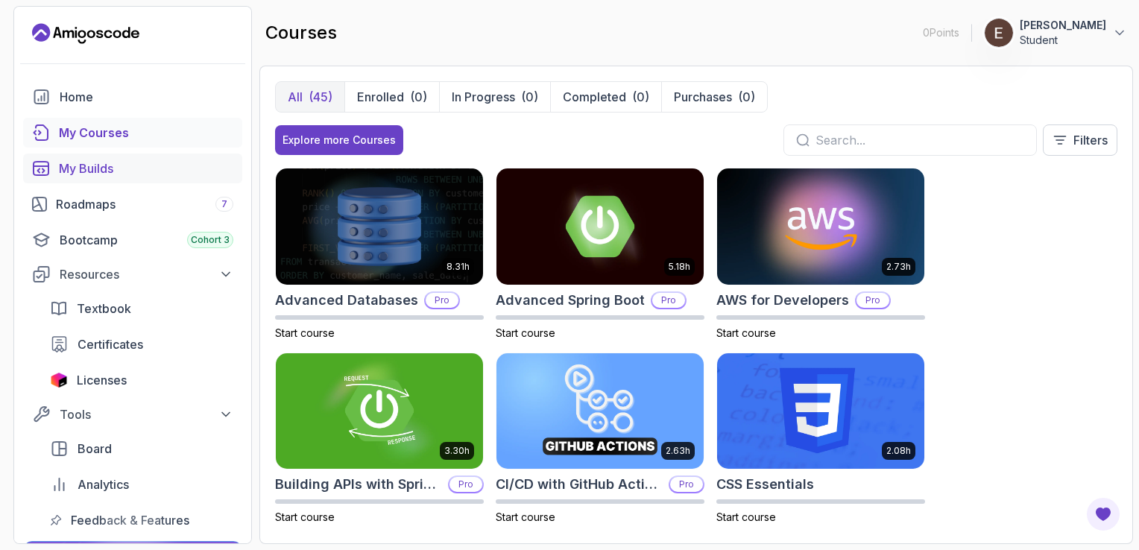
click at [93, 177] on link "My Builds" at bounding box center [132, 169] width 219 height 30
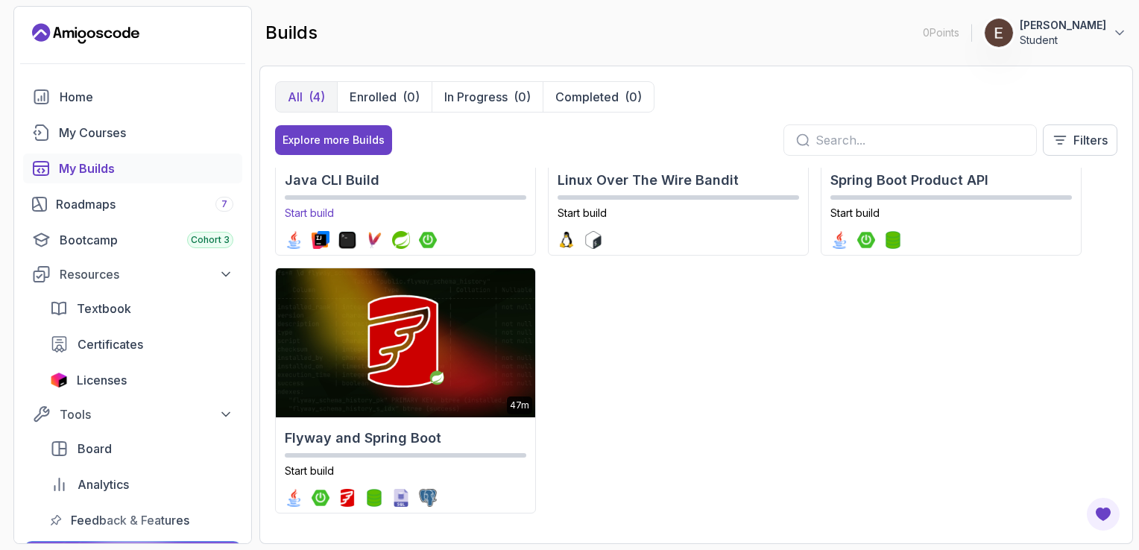
scroll to position [159, 0]
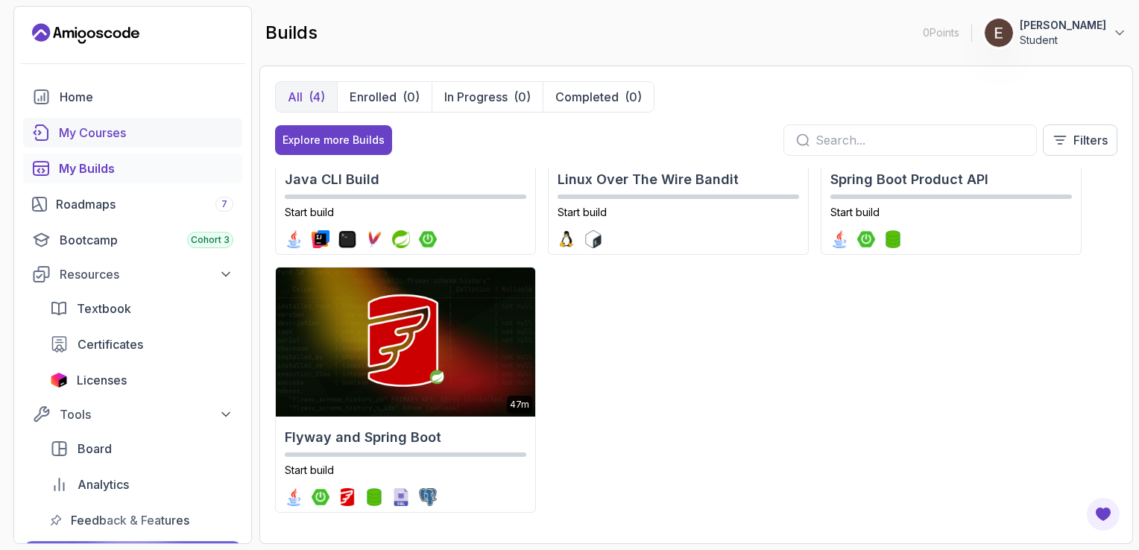
drag, startPoint x: 92, startPoint y: 129, endPoint x: 87, endPoint y: 136, distance: 9.5
click at [93, 130] on div "My Courses" at bounding box center [146, 133] width 174 height 18
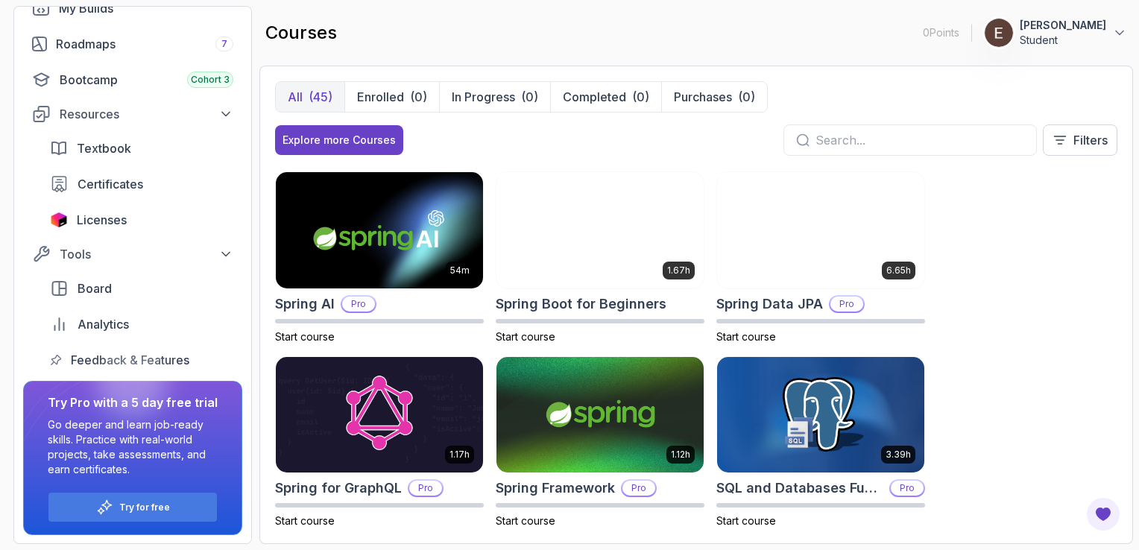
scroll to position [2237, 0]
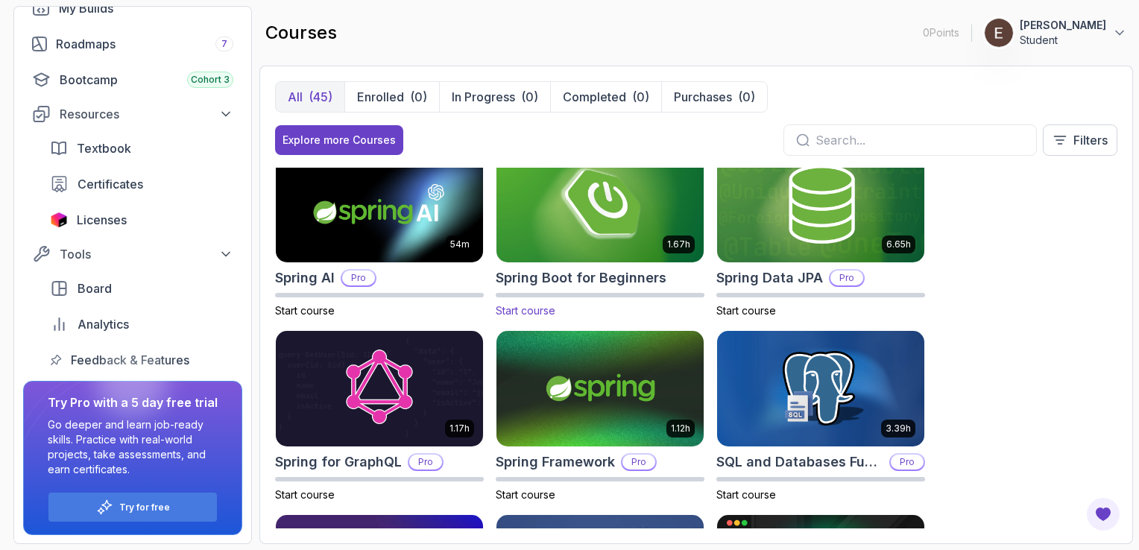
click at [599, 233] on img at bounding box center [600, 204] width 218 height 122
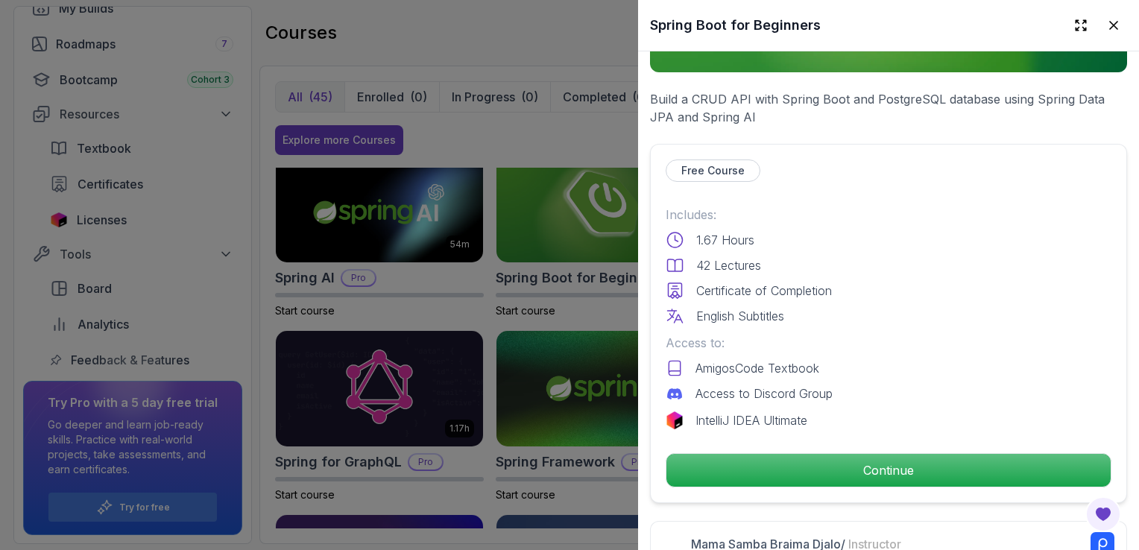
scroll to position [298, 0]
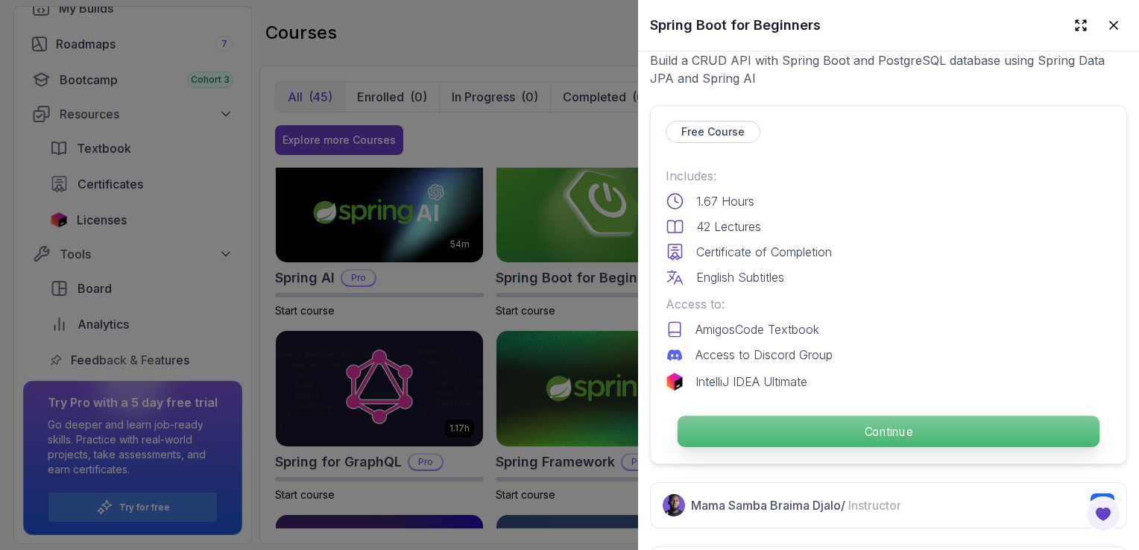
click at [910, 416] on p "Continue" at bounding box center [889, 431] width 422 height 31
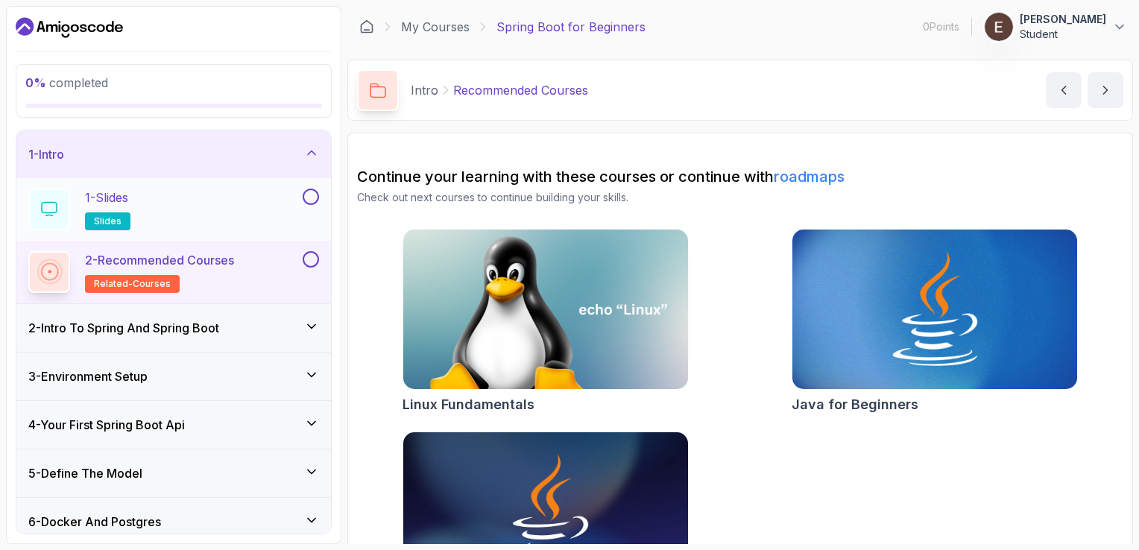
click at [114, 221] on span "slides" at bounding box center [108, 222] width 28 height 12
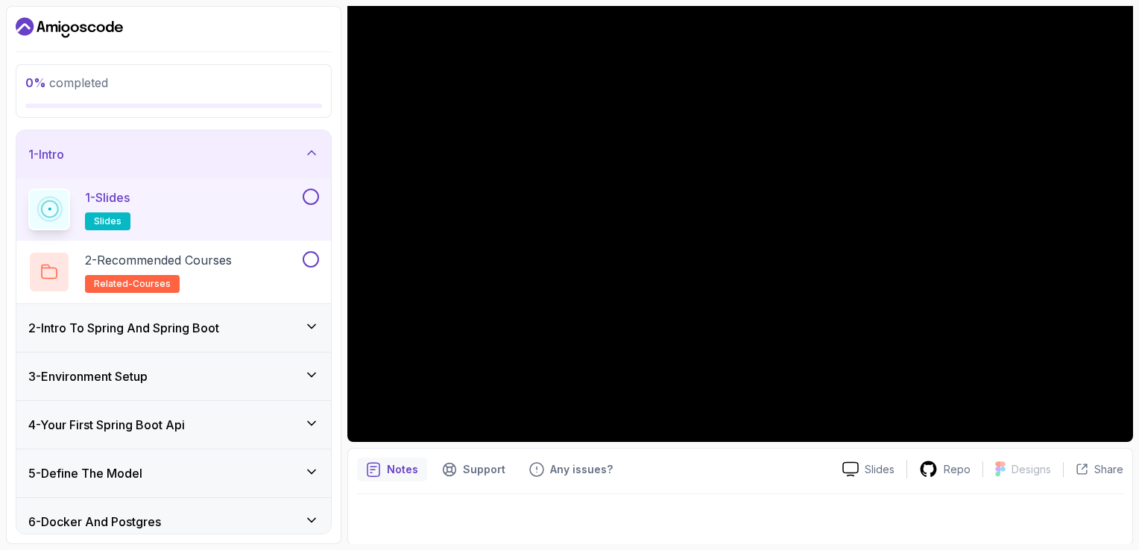
scroll to position [58, 0]
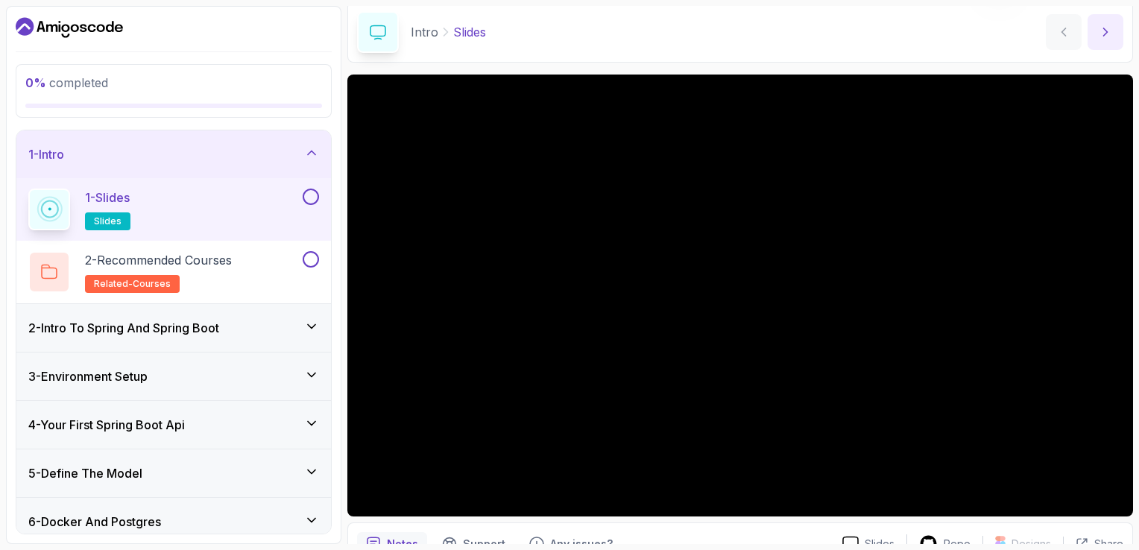
click at [1105, 31] on icon "next content" at bounding box center [1105, 32] width 15 height 15
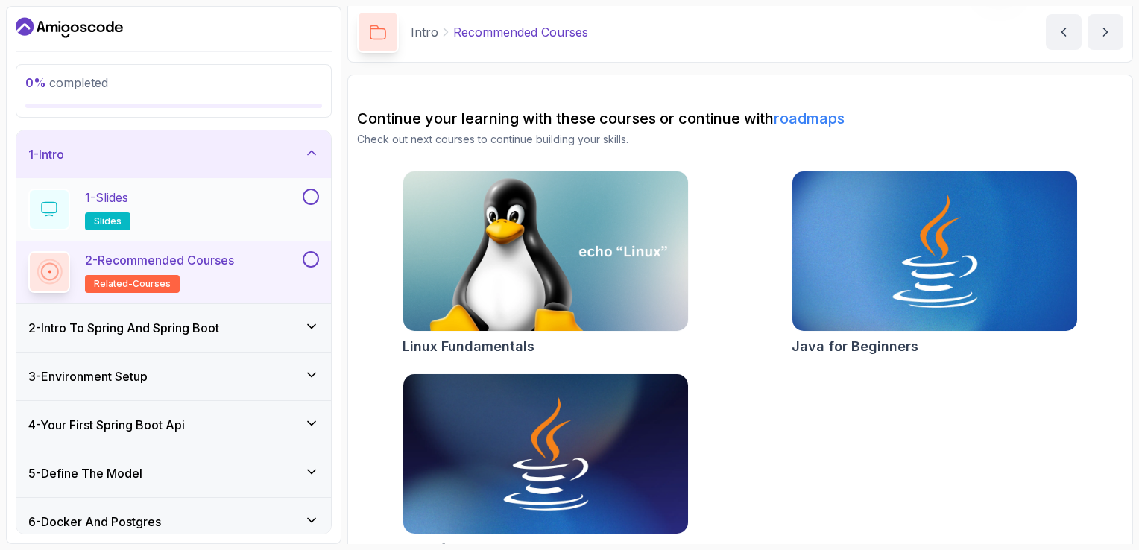
click at [119, 216] on span "slides" at bounding box center [108, 222] width 28 height 12
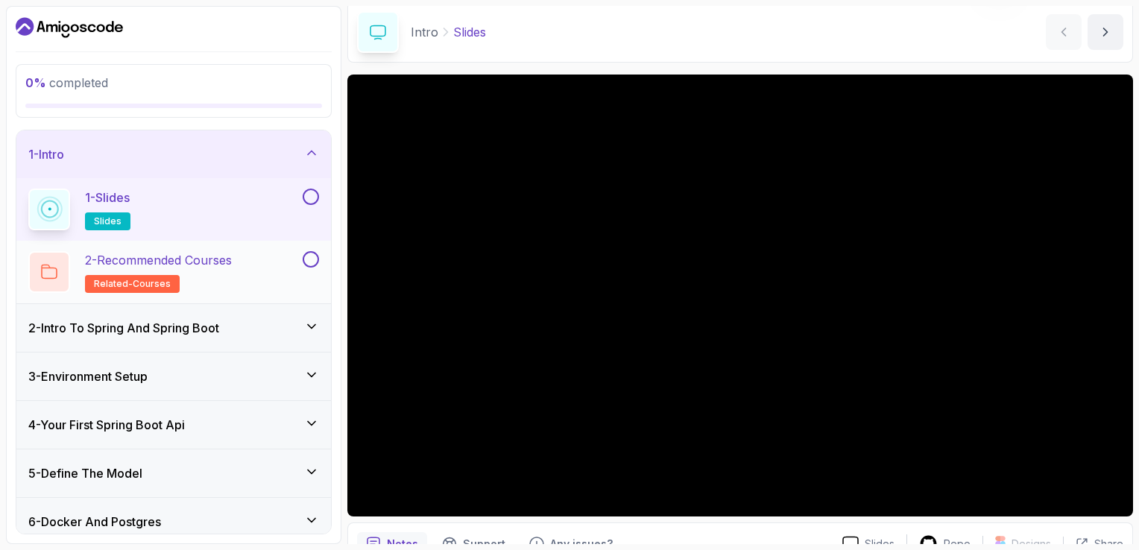
click at [121, 266] on p "2 - Recommended Courses" at bounding box center [158, 260] width 147 height 18
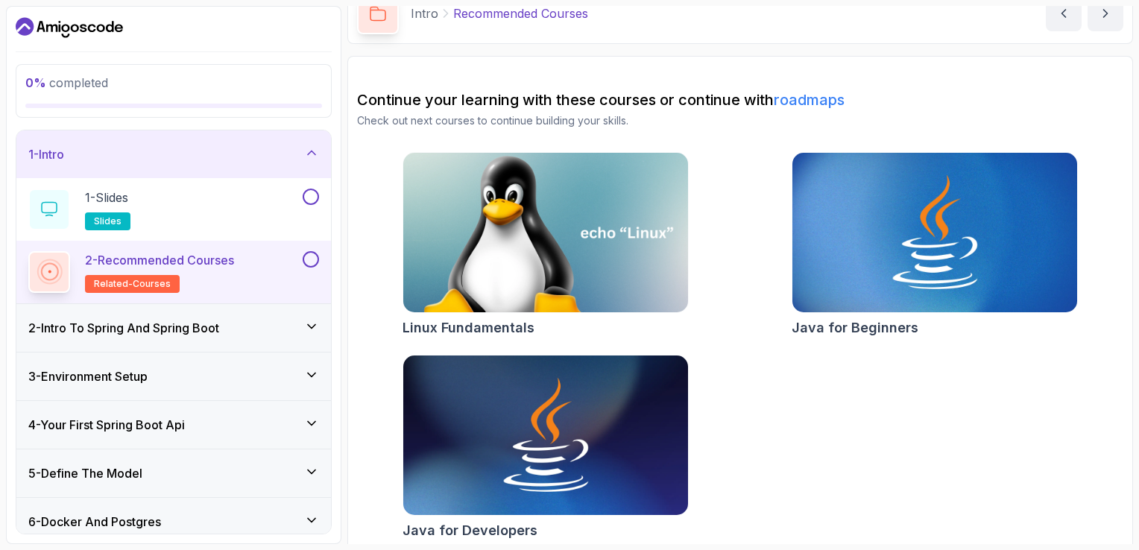
scroll to position [87, 0]
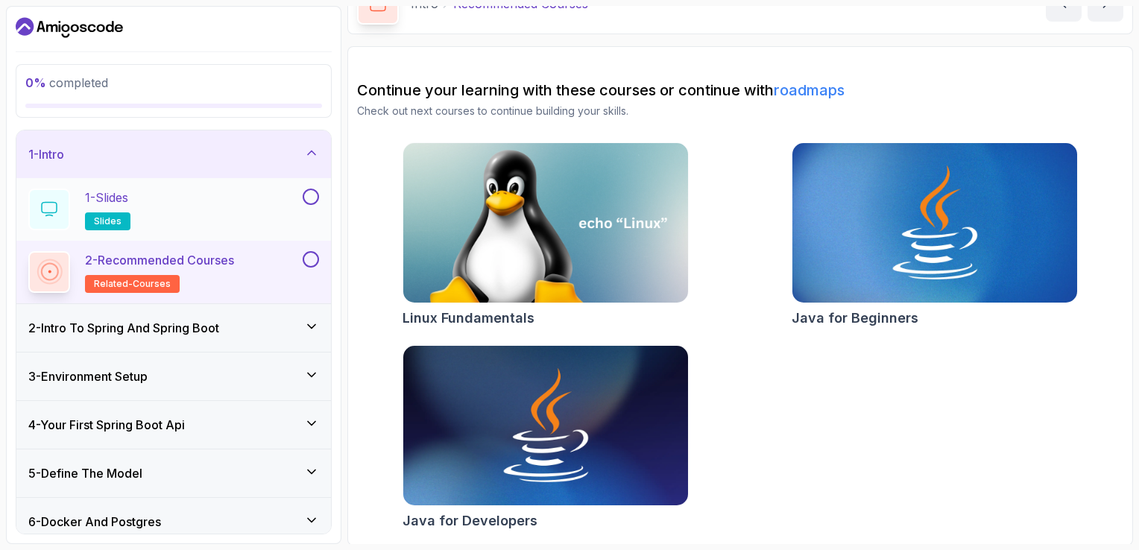
click at [310, 198] on button at bounding box center [311, 197] width 16 height 16
click at [312, 255] on button at bounding box center [311, 259] width 16 height 16
click at [313, 319] on icon at bounding box center [311, 326] width 15 height 15
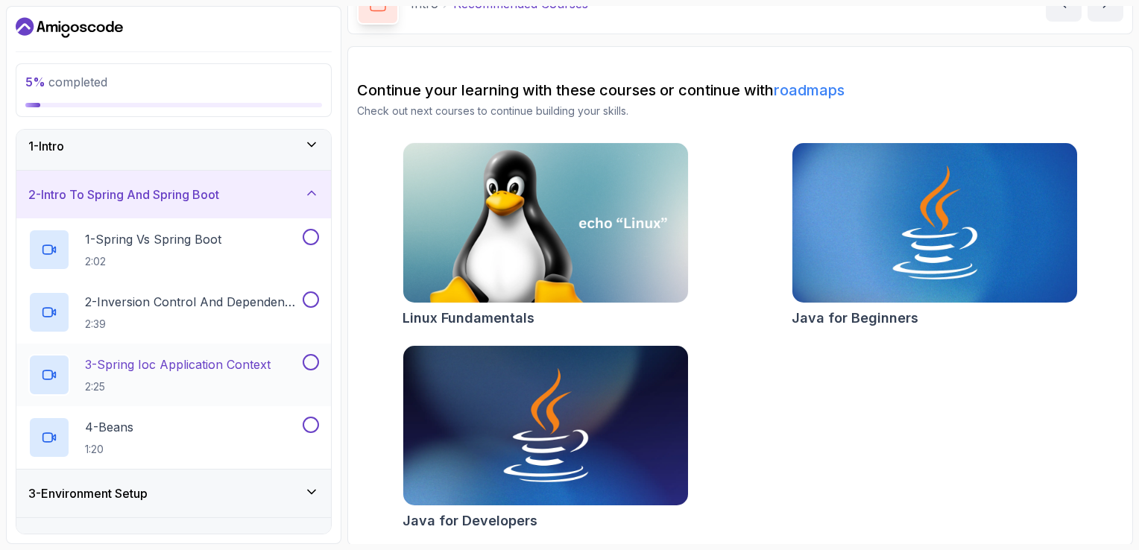
scroll to position [0, 0]
